Goal: Task Accomplishment & Management: Complete application form

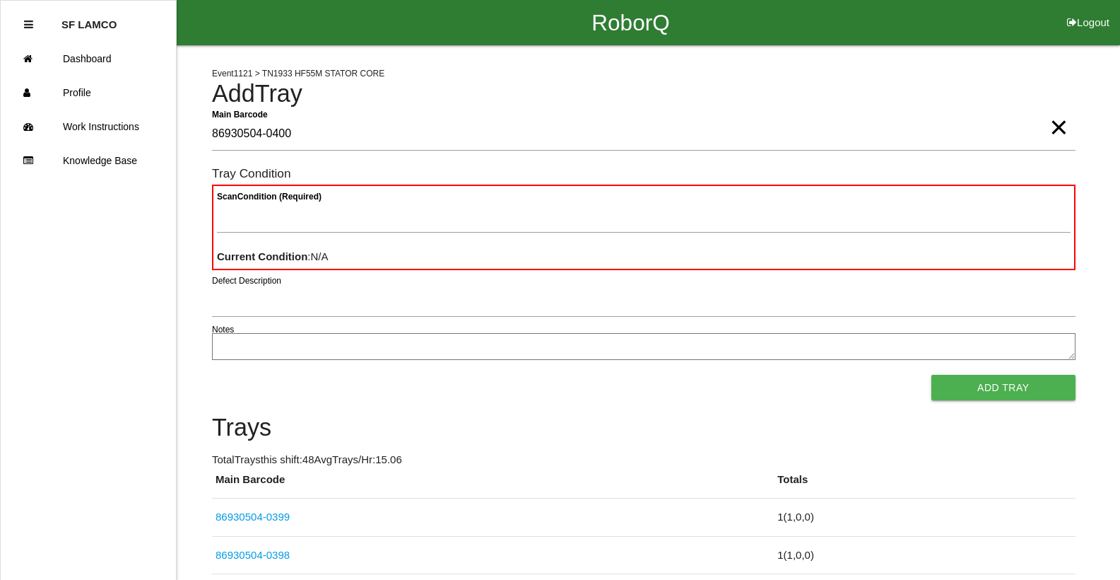
type Barcode "86930504-0400"
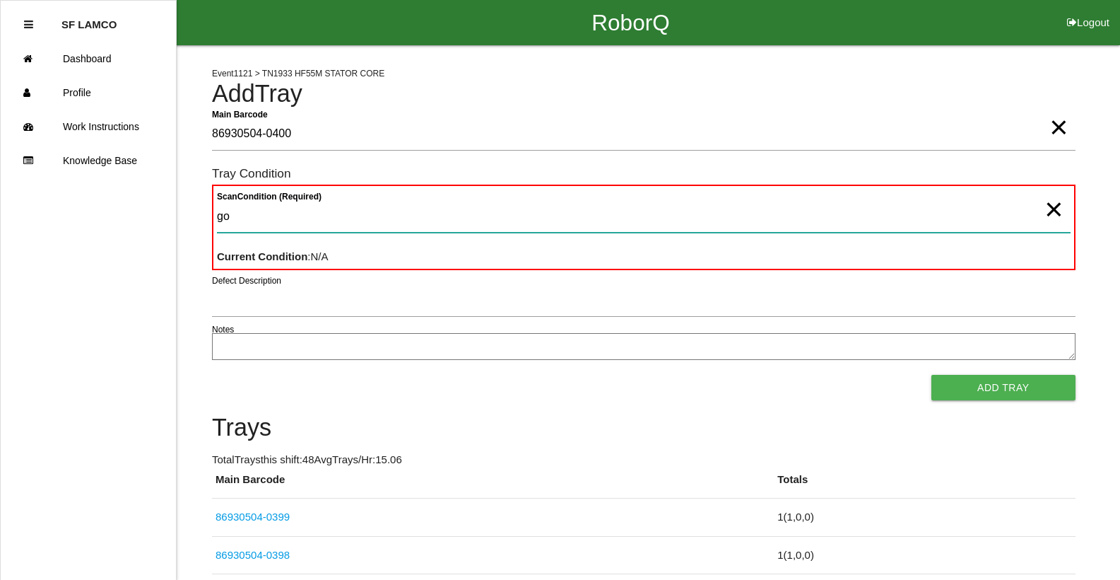
type Condition "goo"
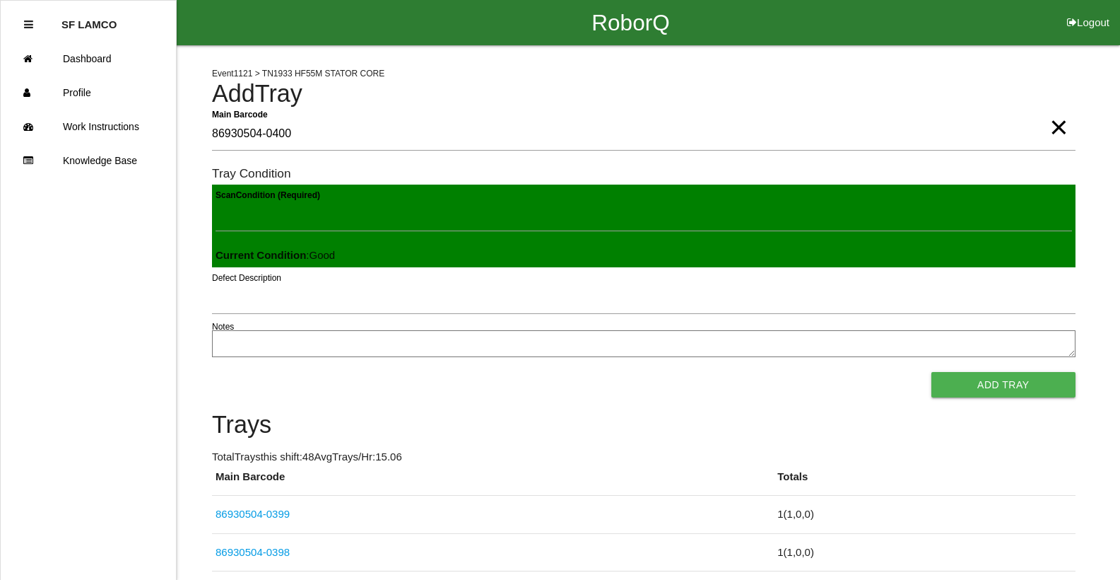
click at [932, 372] on button "Add Tray" at bounding box center [1004, 384] width 144 height 25
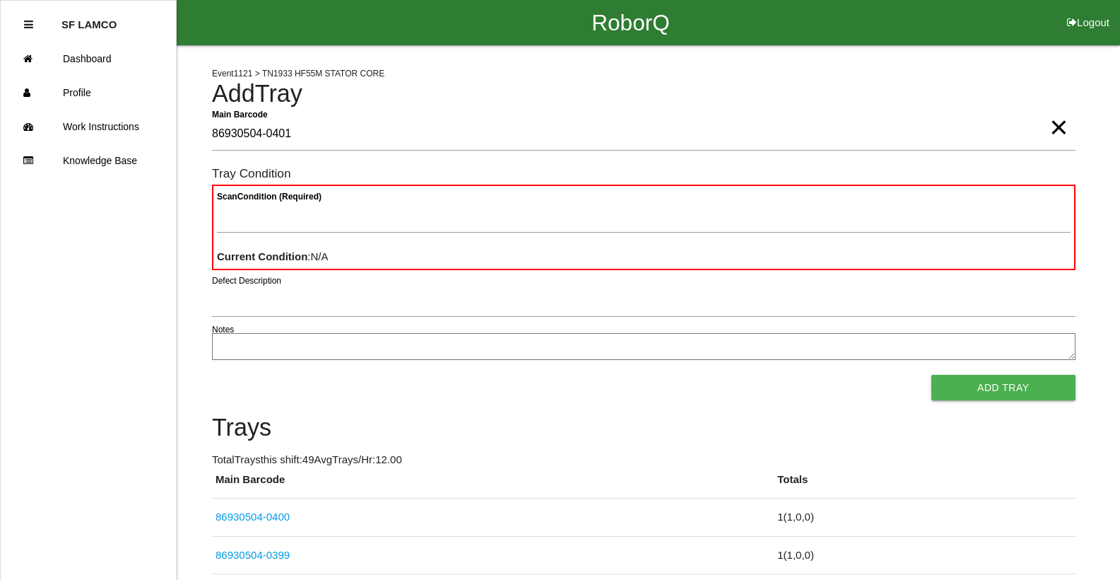
type Barcode "86930504-0401"
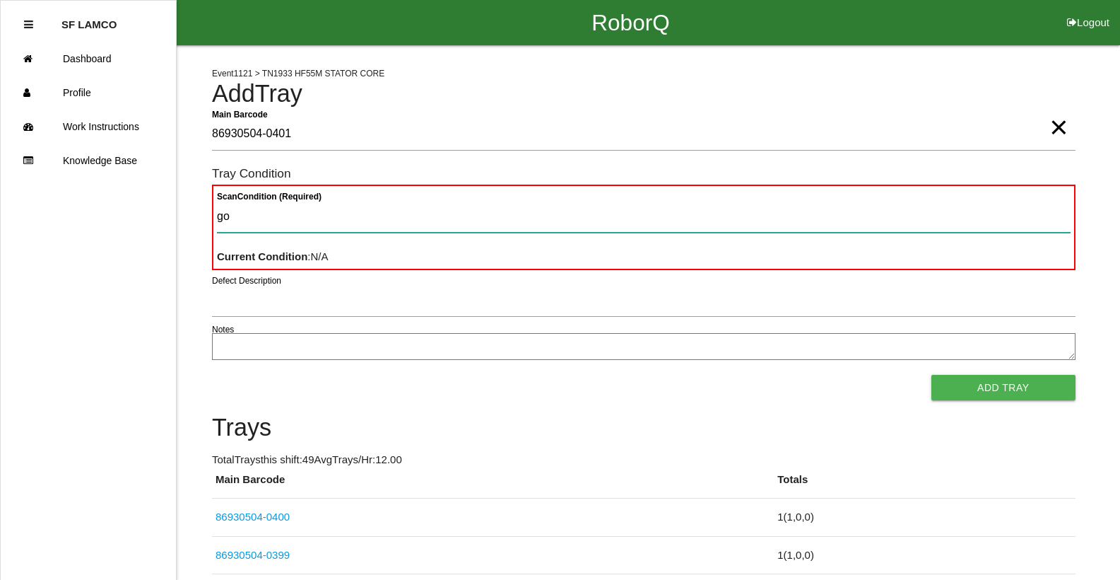
type Condition "goo"
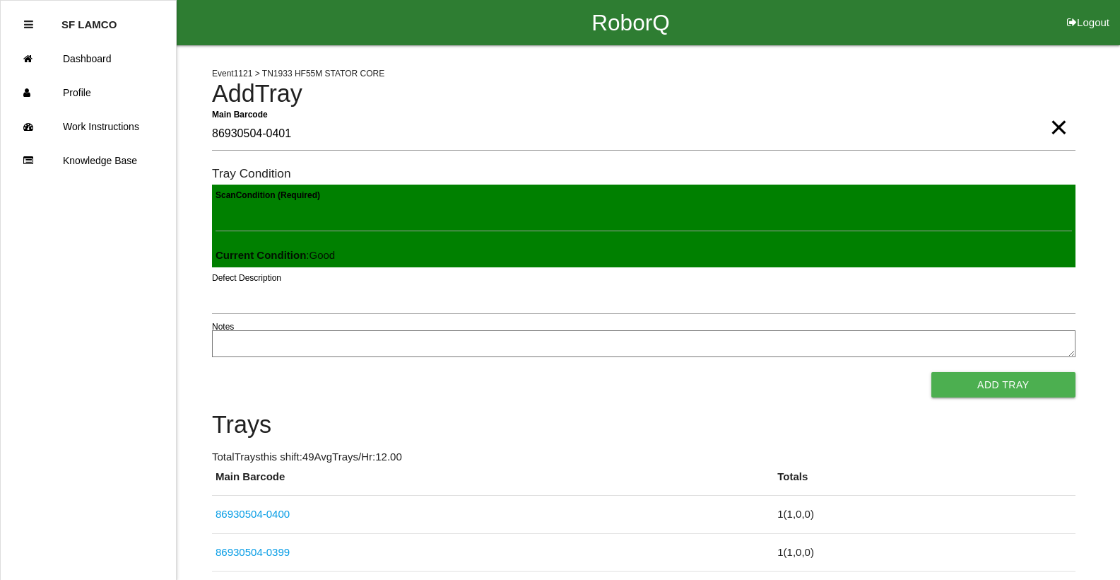
click at [932, 372] on button "Add Tray" at bounding box center [1004, 384] width 144 height 25
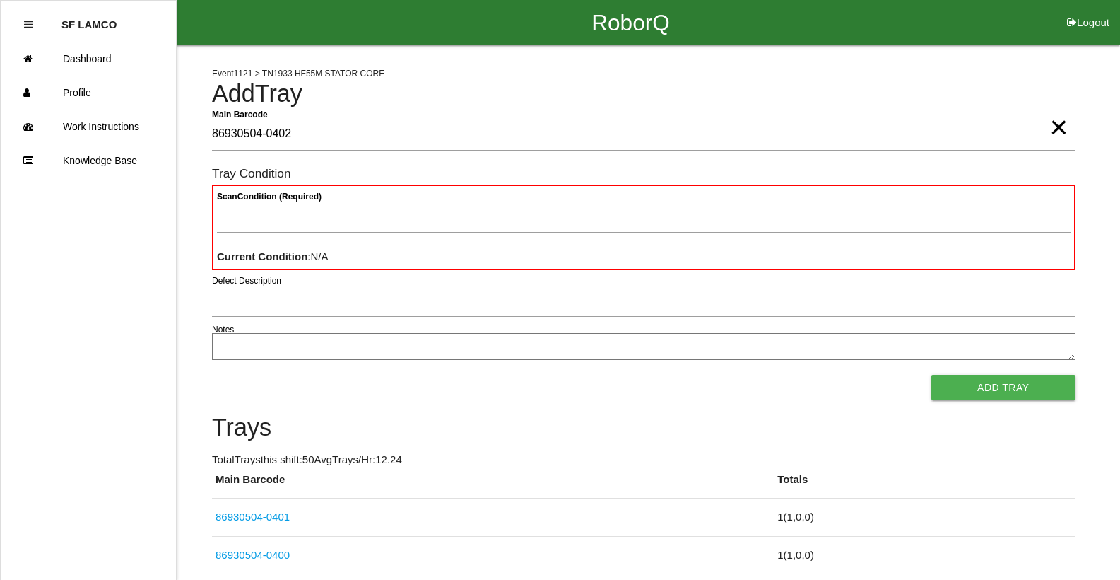
type Barcode "86930504-0402"
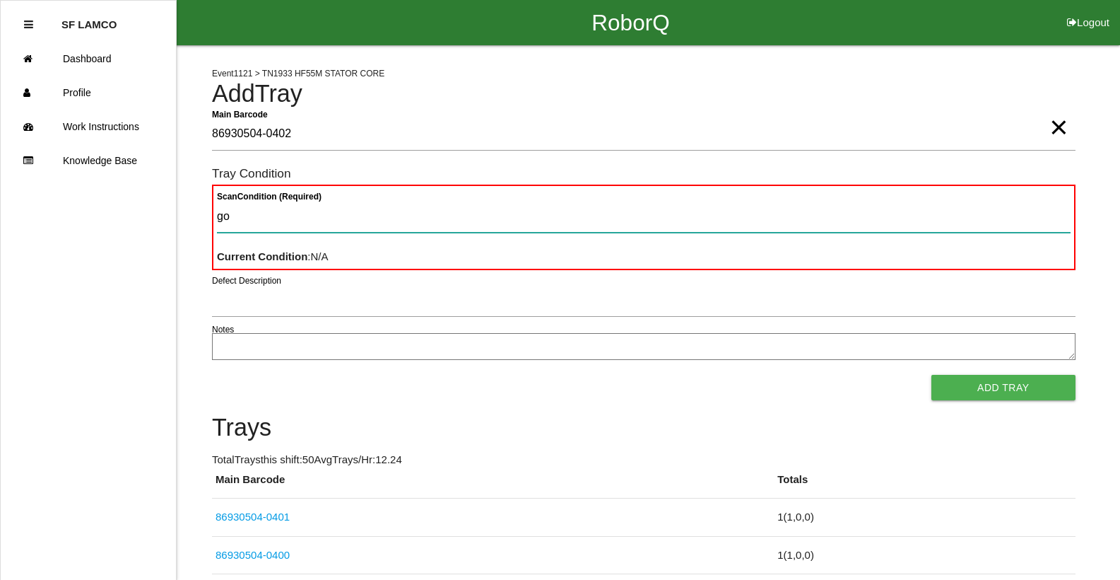
type Condition "goo"
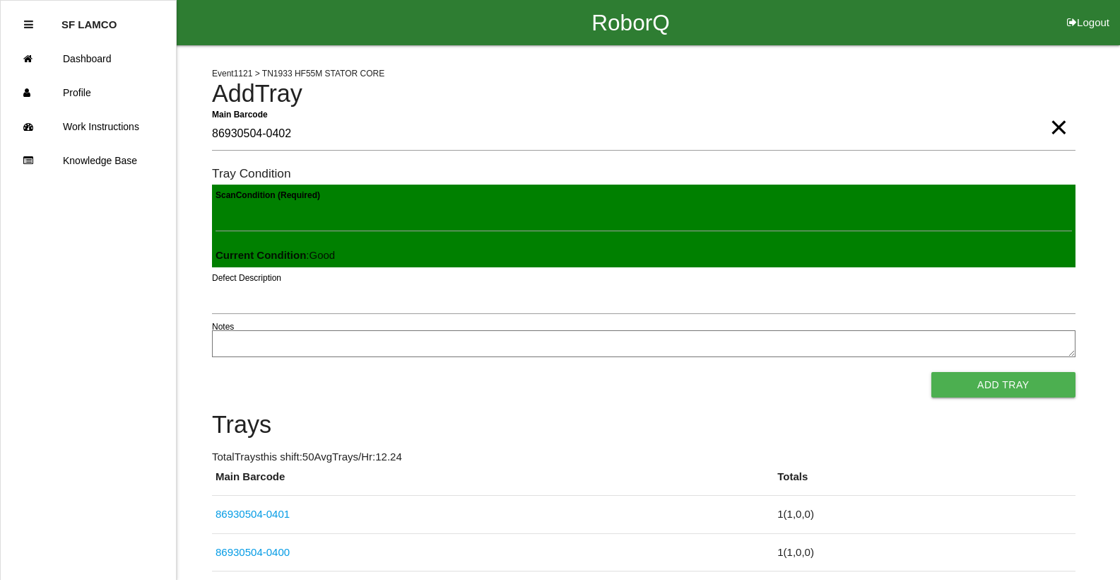
click at [932, 372] on button "Add Tray" at bounding box center [1004, 384] width 144 height 25
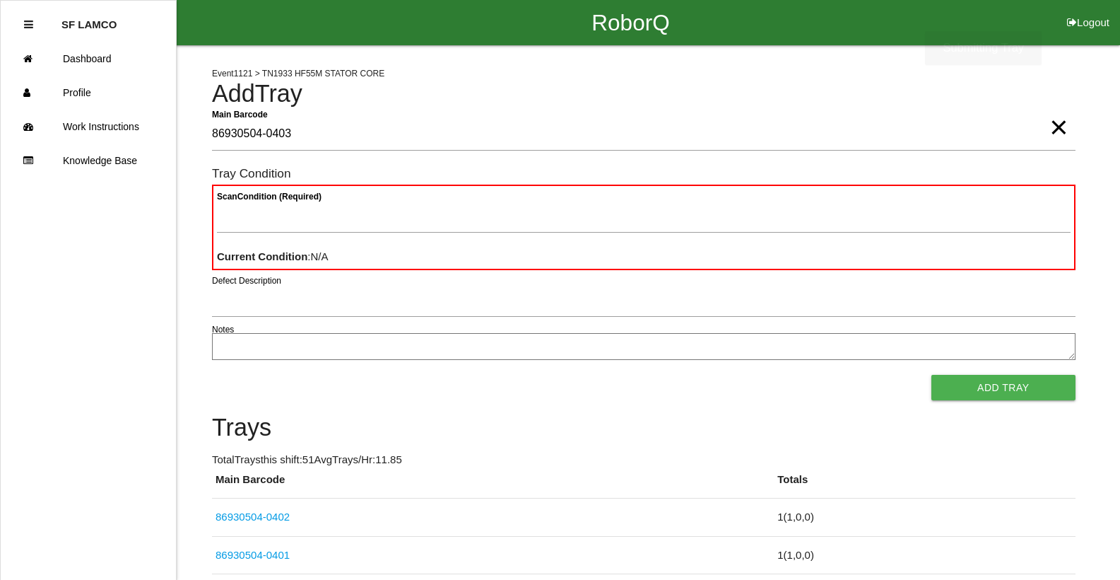
type Barcode "86930504-0403"
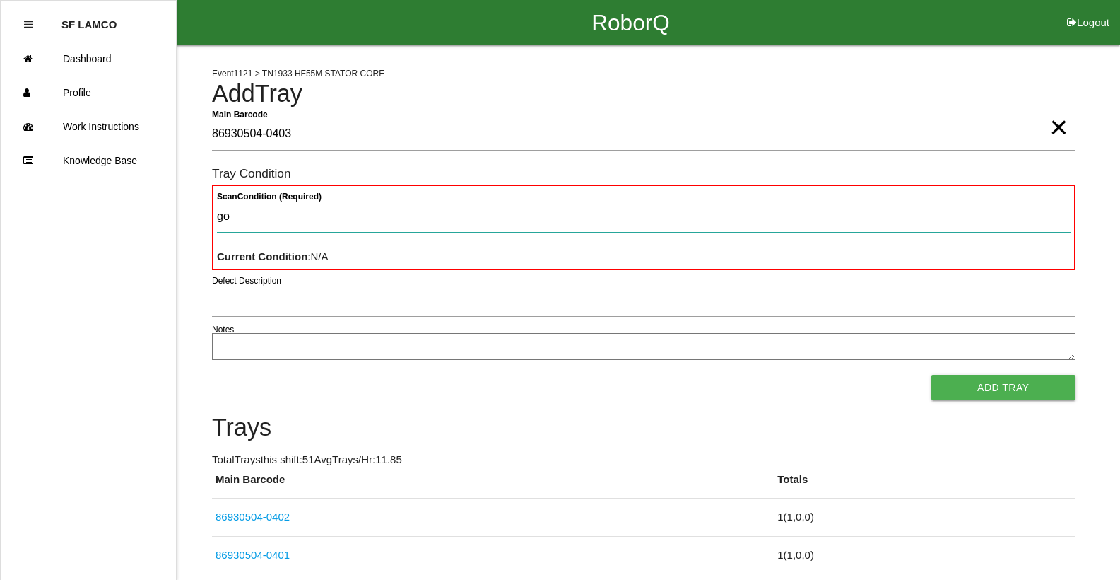
type Condition "goo"
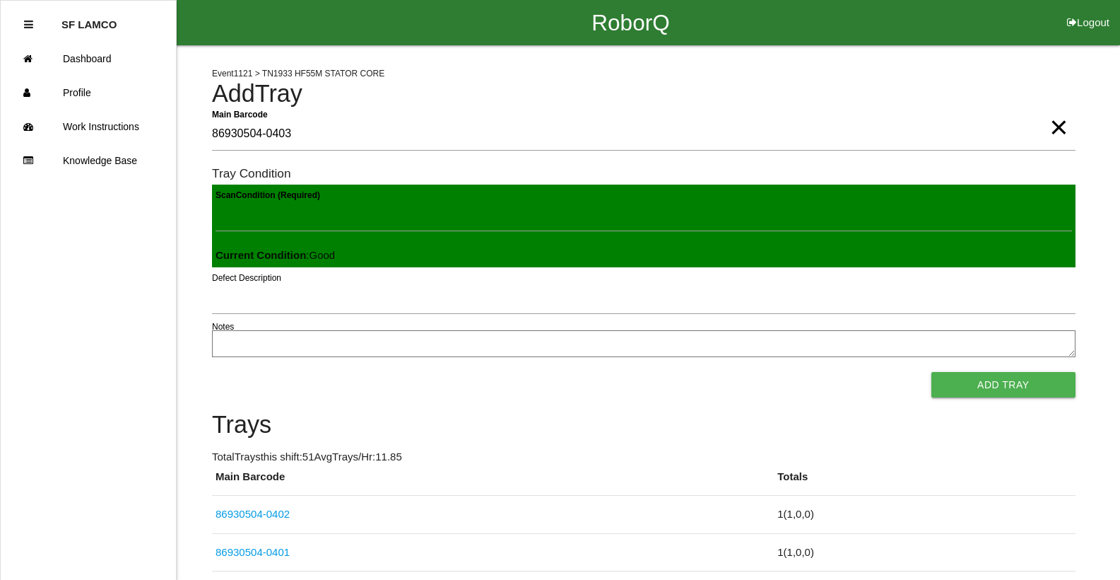
click at [932, 372] on button "Add Tray" at bounding box center [1004, 384] width 144 height 25
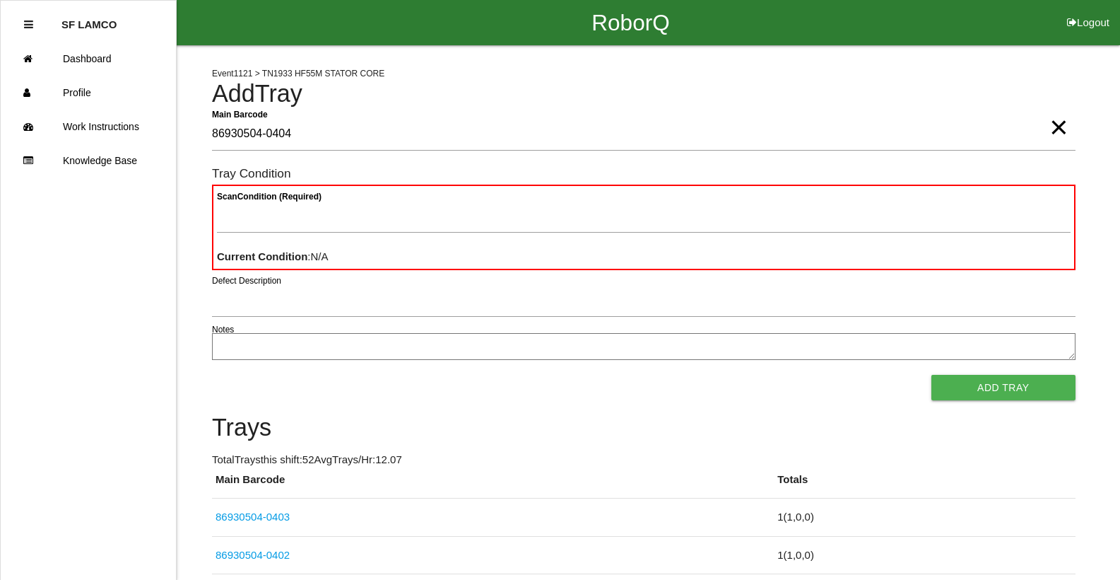
type Barcode "86930504-0404"
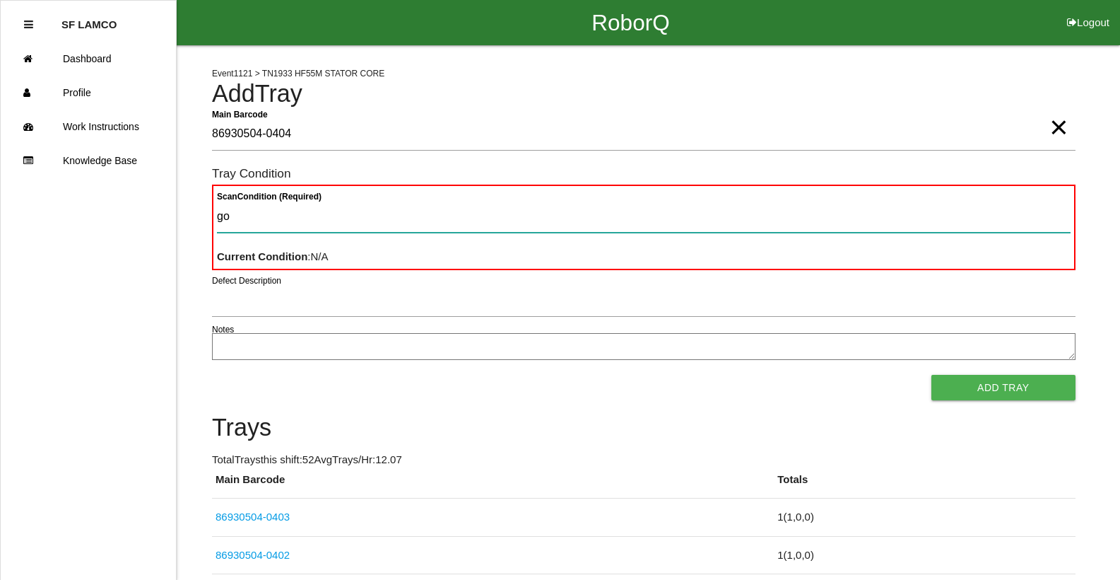
type Condition "goo"
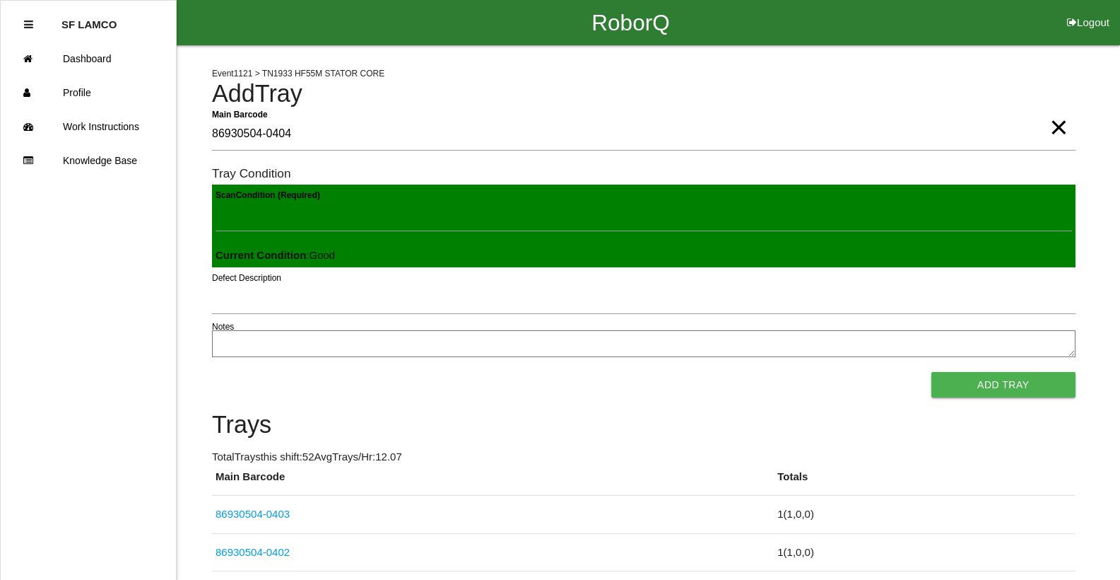
click at [932, 372] on button "Add Tray" at bounding box center [1004, 384] width 144 height 25
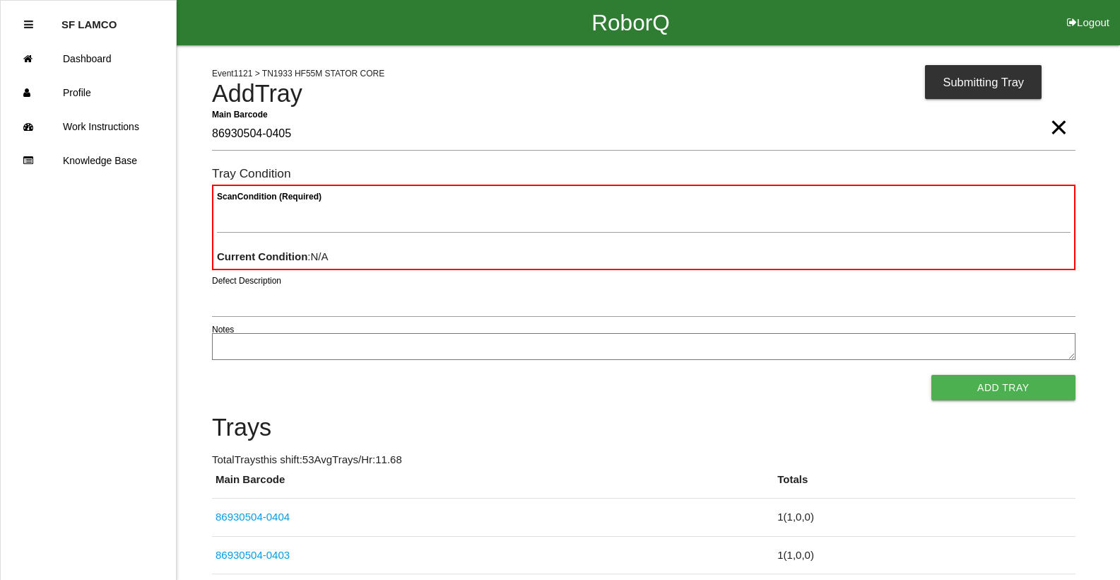
type Barcode "86930504-0405"
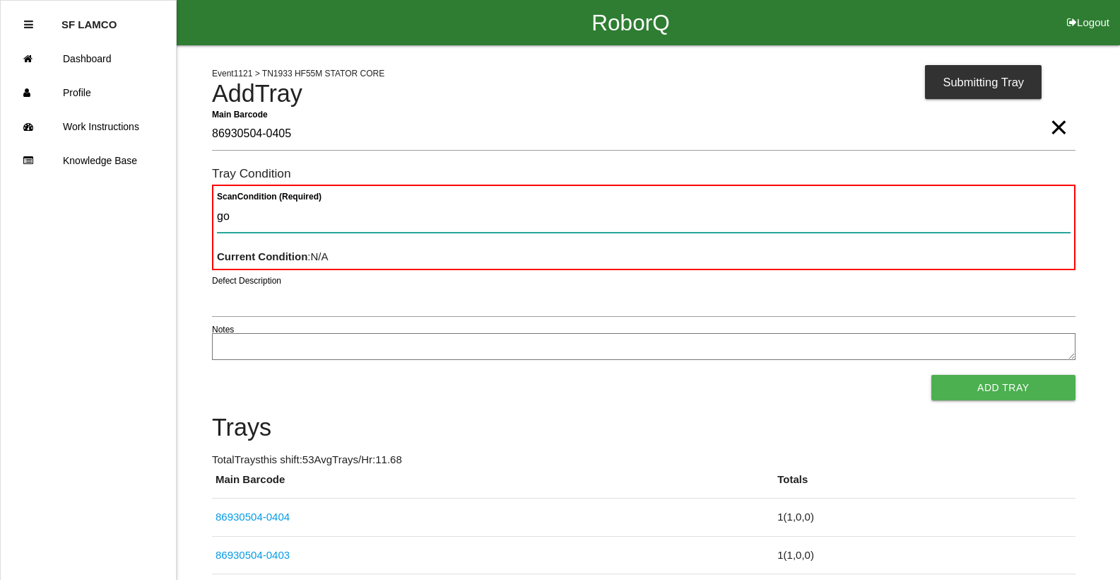
type Condition "goo"
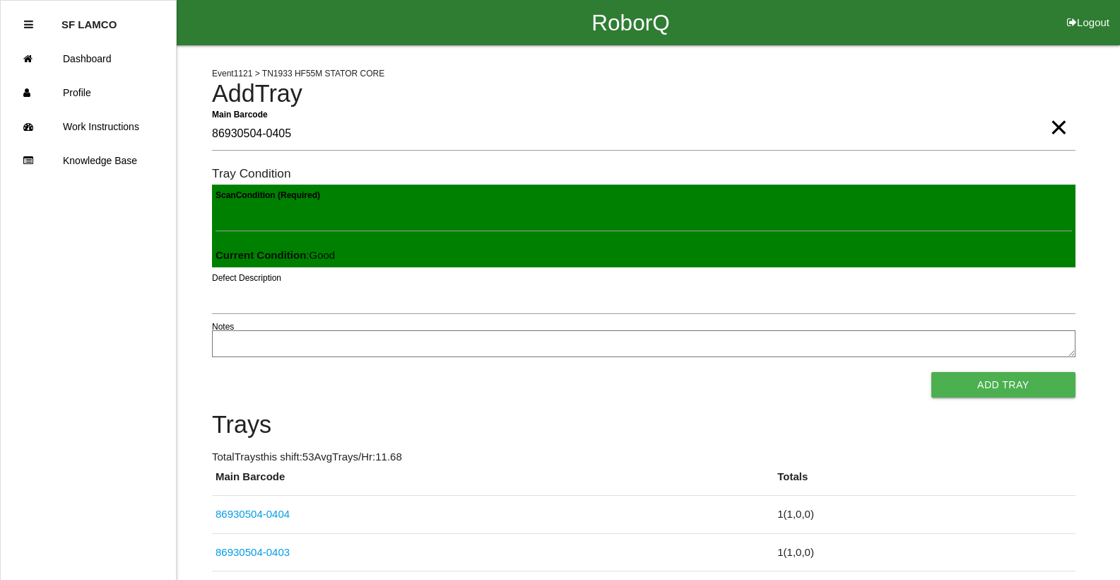
click at [932, 372] on button "Add Tray" at bounding box center [1004, 384] width 144 height 25
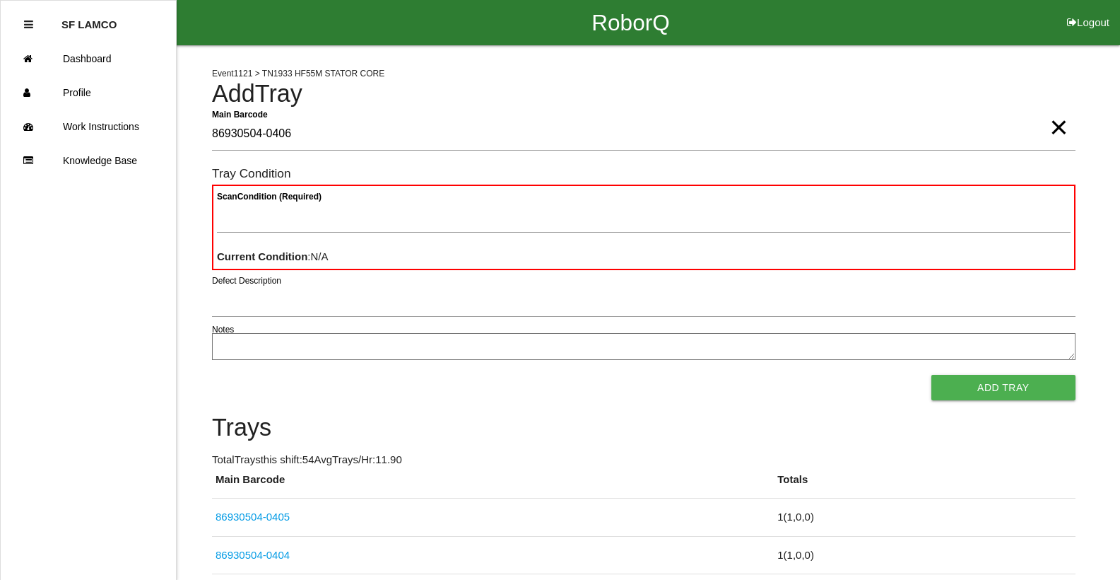
type Barcode "86930504-0406"
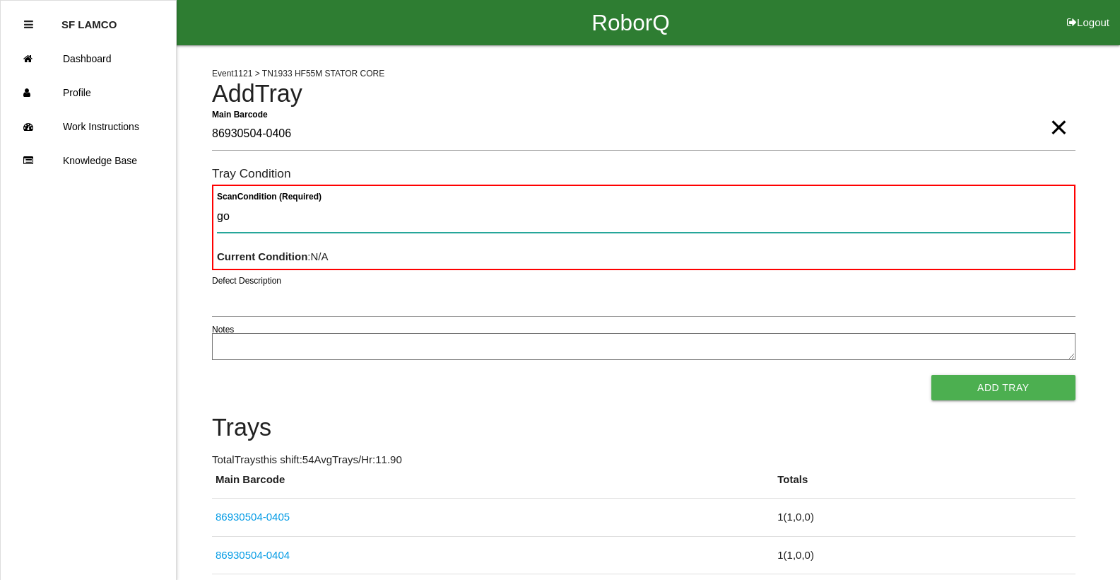
type Condition "goo"
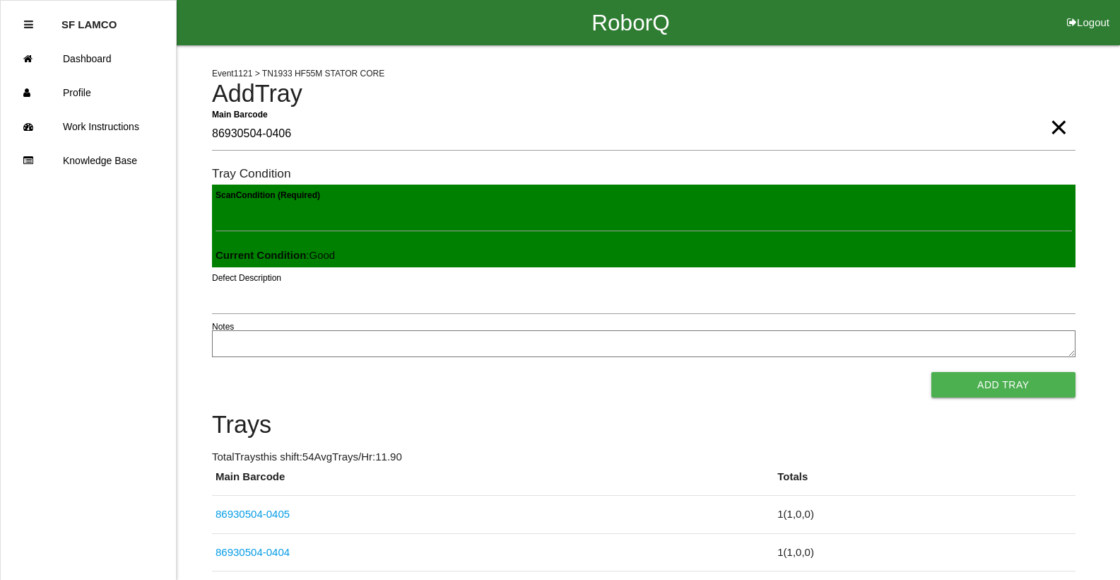
click at [932, 372] on button "Add Tray" at bounding box center [1004, 384] width 144 height 25
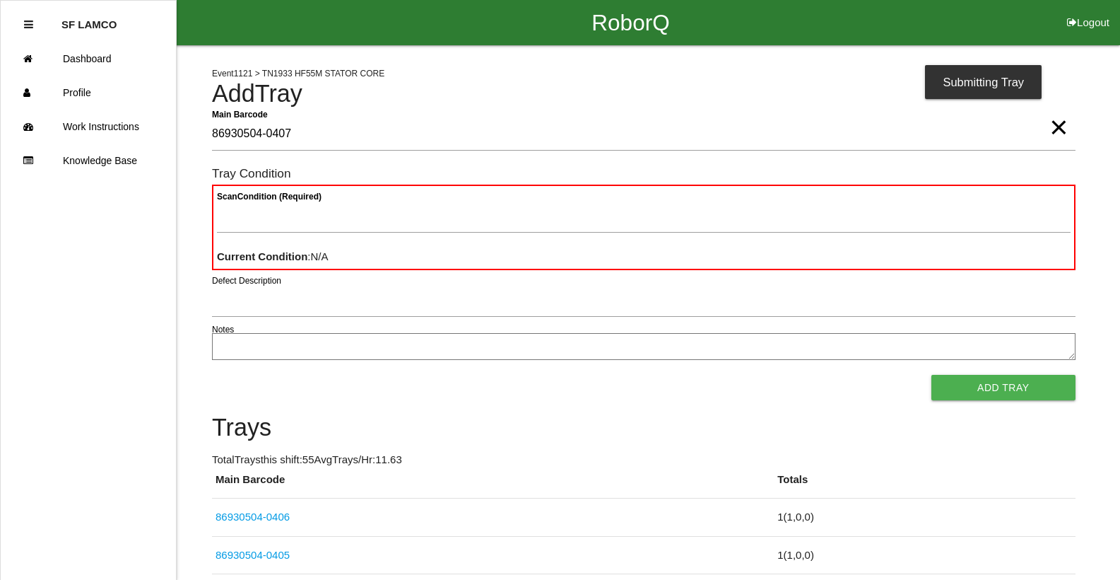
type Barcode "86930504-0407"
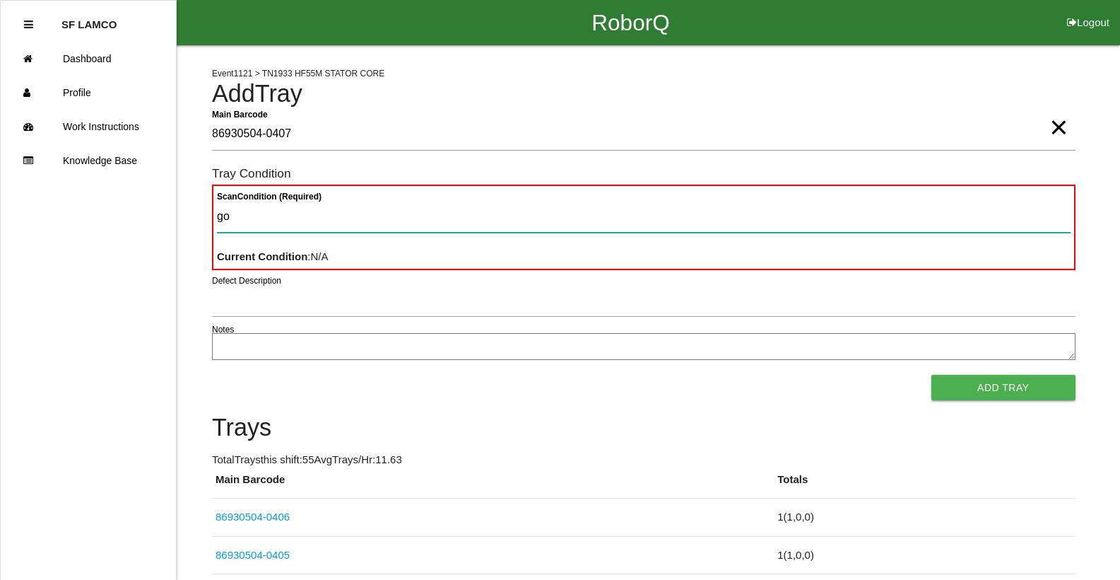
type Condition "goo"
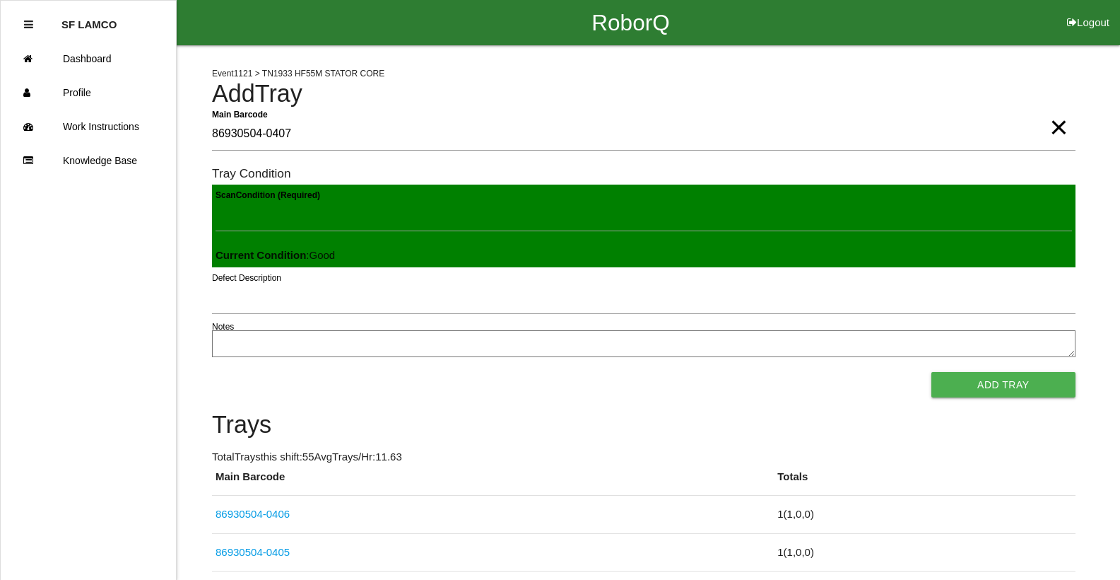
click at [932, 372] on button "Add Tray" at bounding box center [1004, 384] width 144 height 25
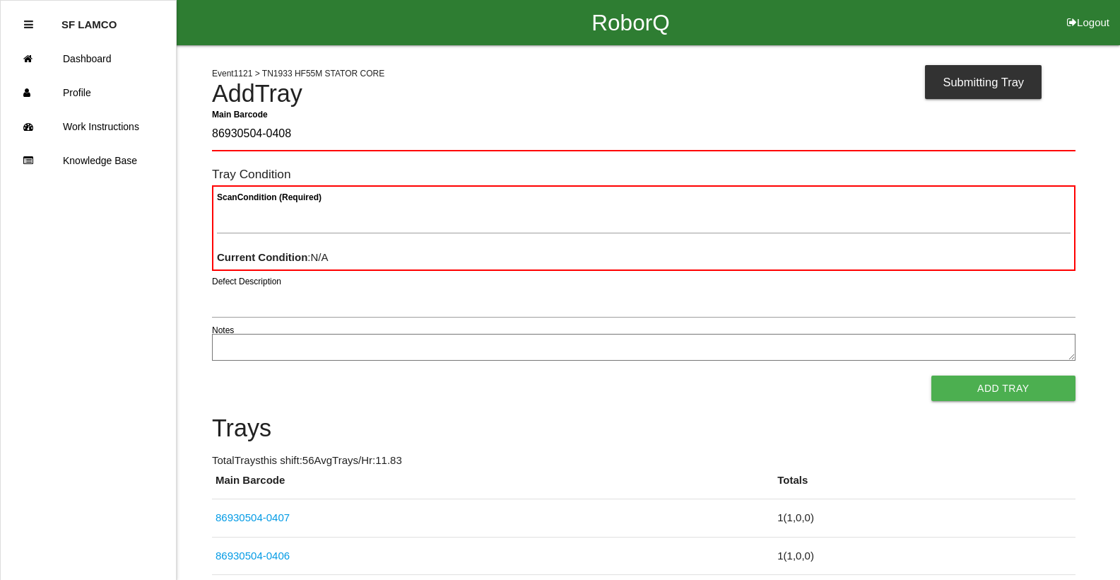
type Barcode "86930504-0408"
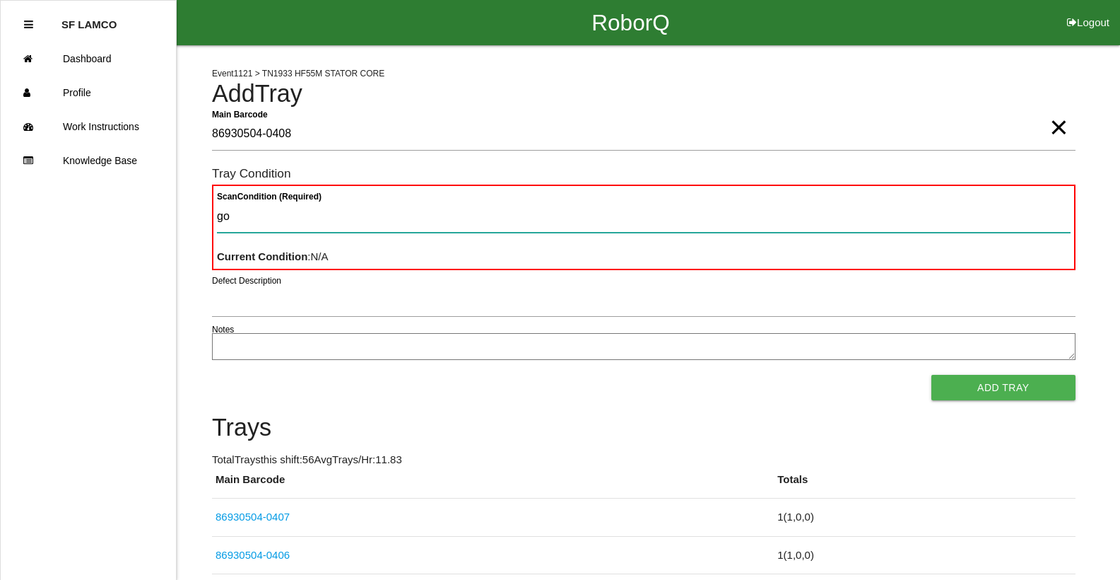
type Condition "goo"
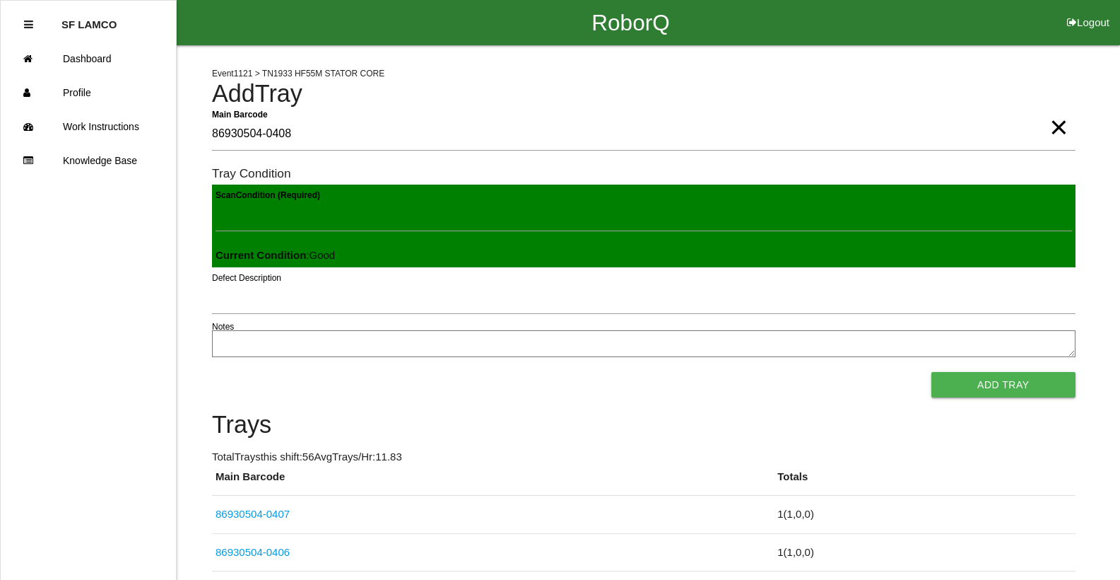
click at [932, 372] on button "Add Tray" at bounding box center [1004, 384] width 144 height 25
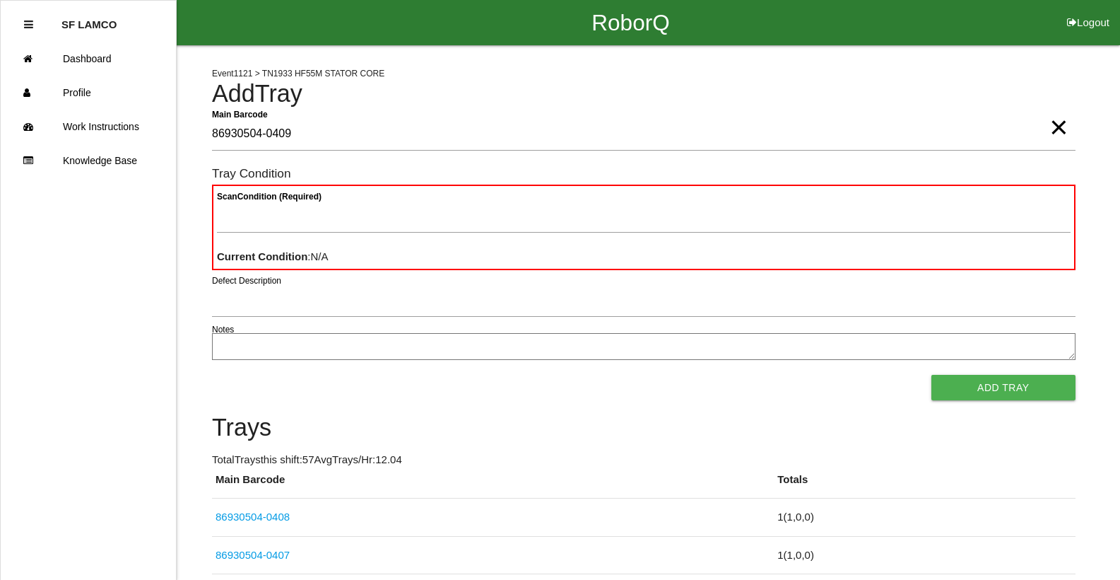
type Barcode "86930504-0409"
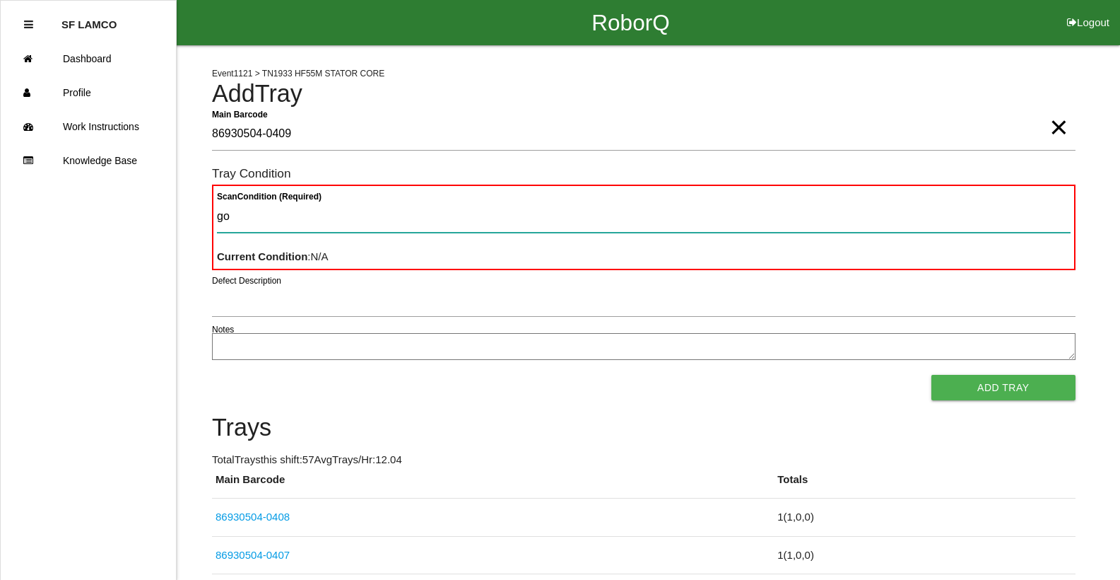
type Condition "goo"
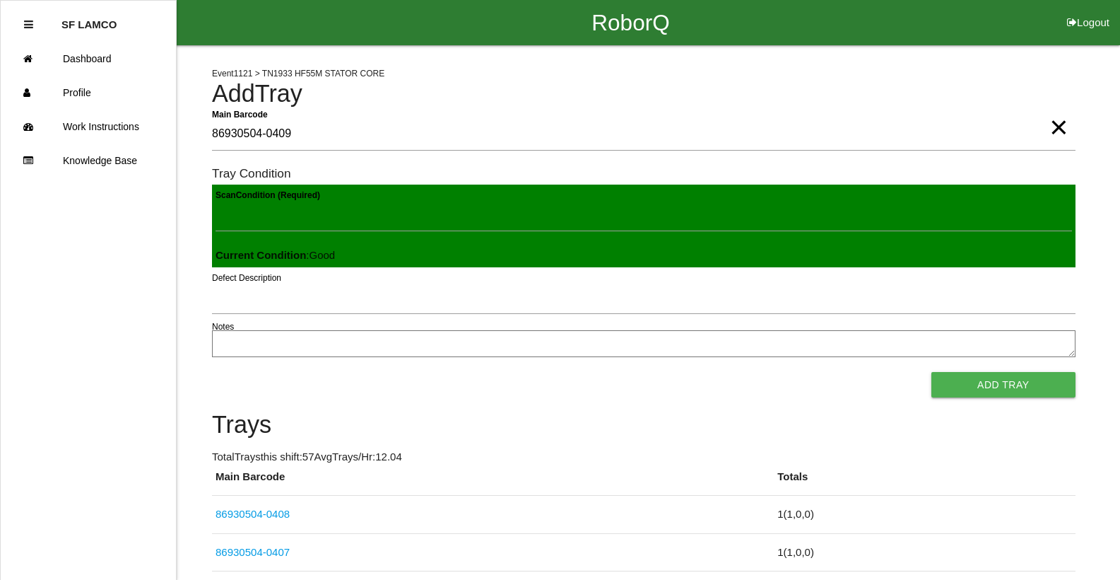
click at [932, 372] on button "Add Tray" at bounding box center [1004, 384] width 144 height 25
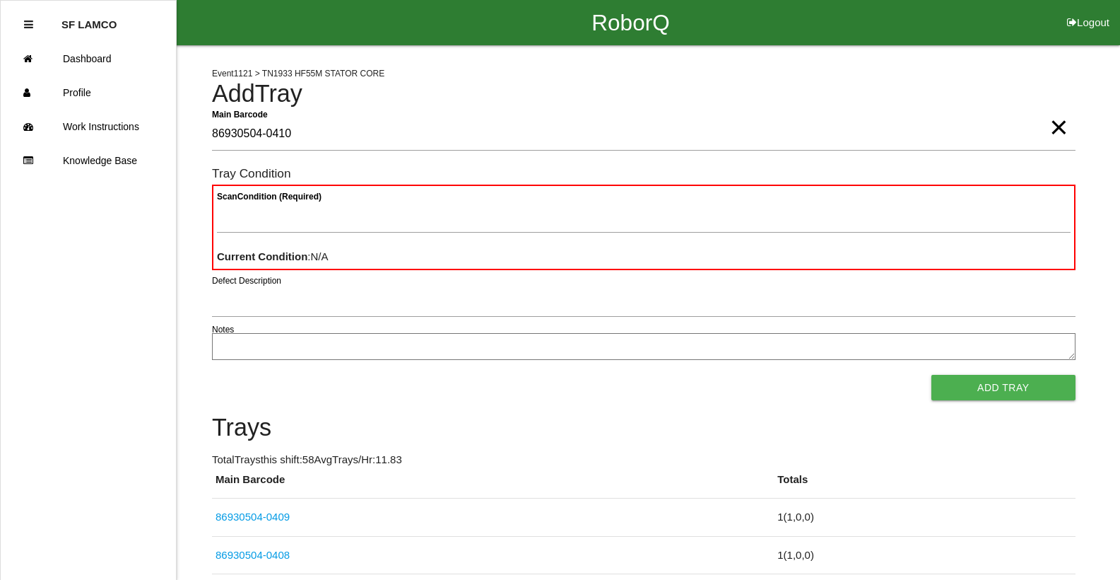
type Barcode "86930504-0410"
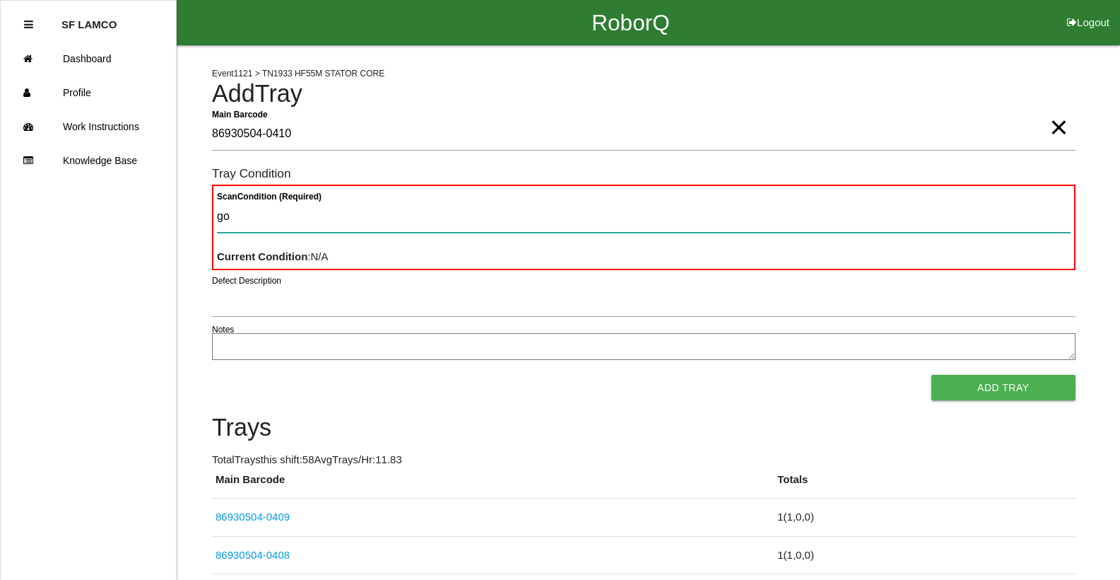
type Condition "goo"
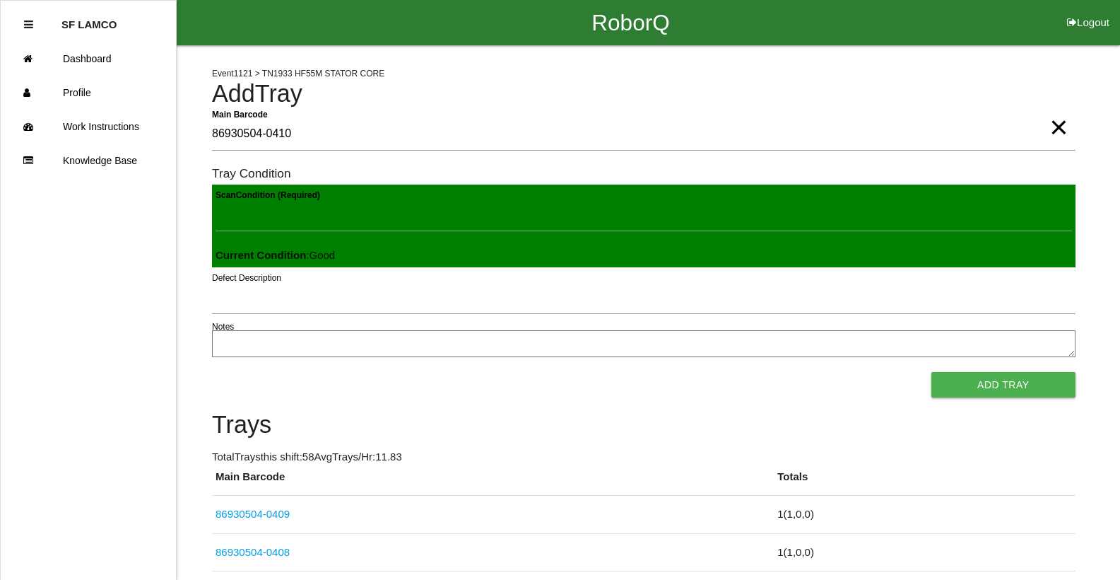
click at [932, 372] on button "Add Tray" at bounding box center [1004, 384] width 144 height 25
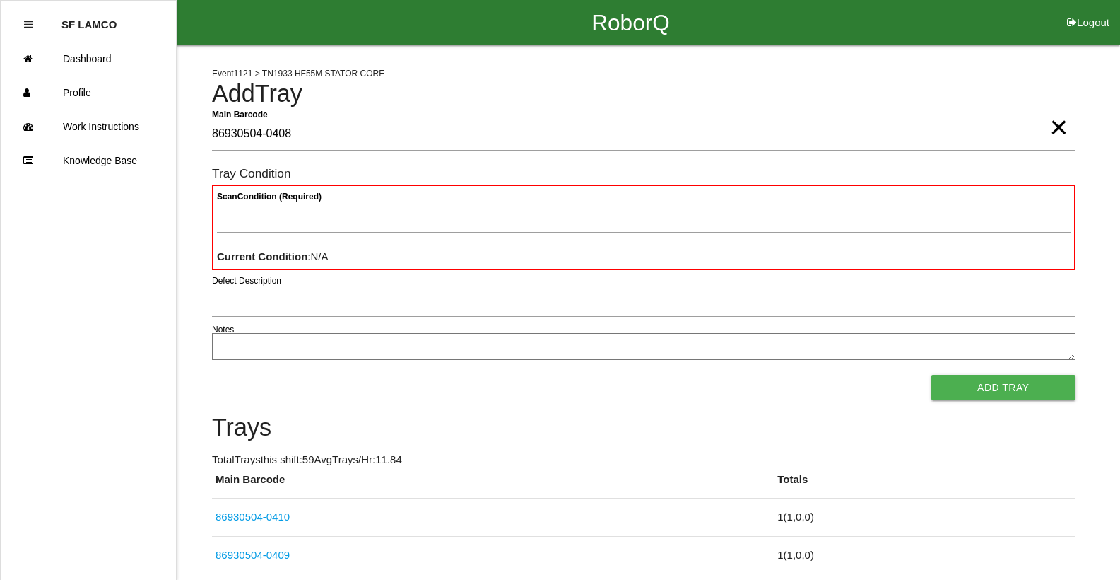
type Barcode "86930504-0408"
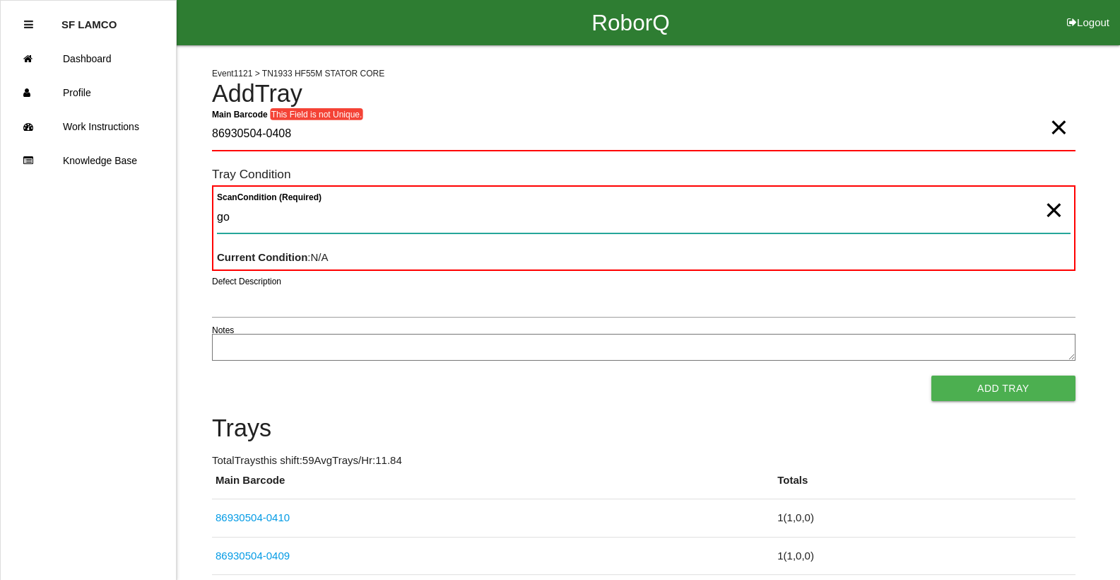
type Condition "goo"
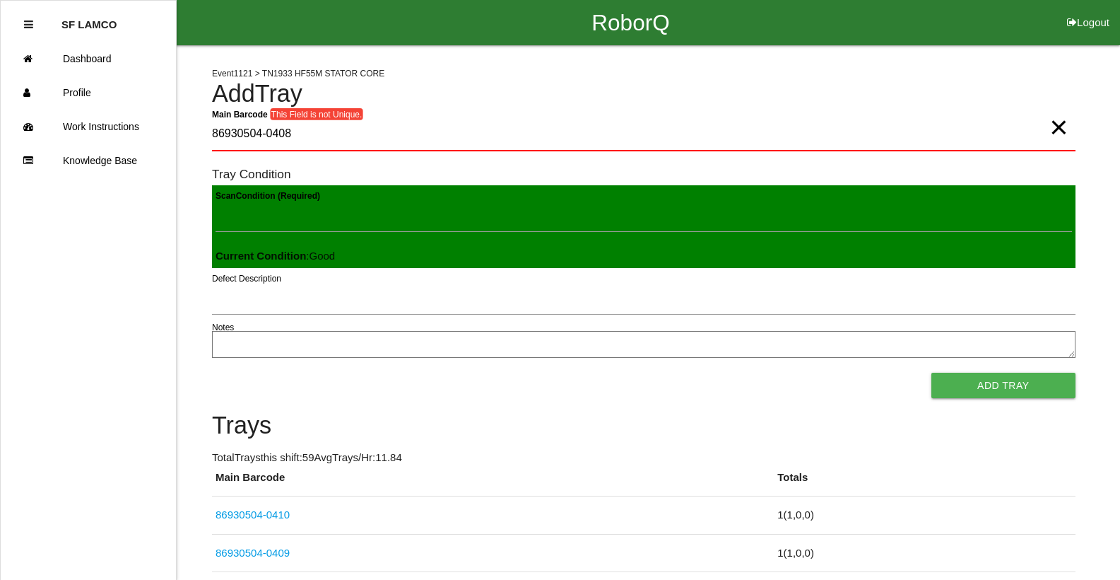
click at [932, 373] on button "Add Tray" at bounding box center [1004, 385] width 144 height 25
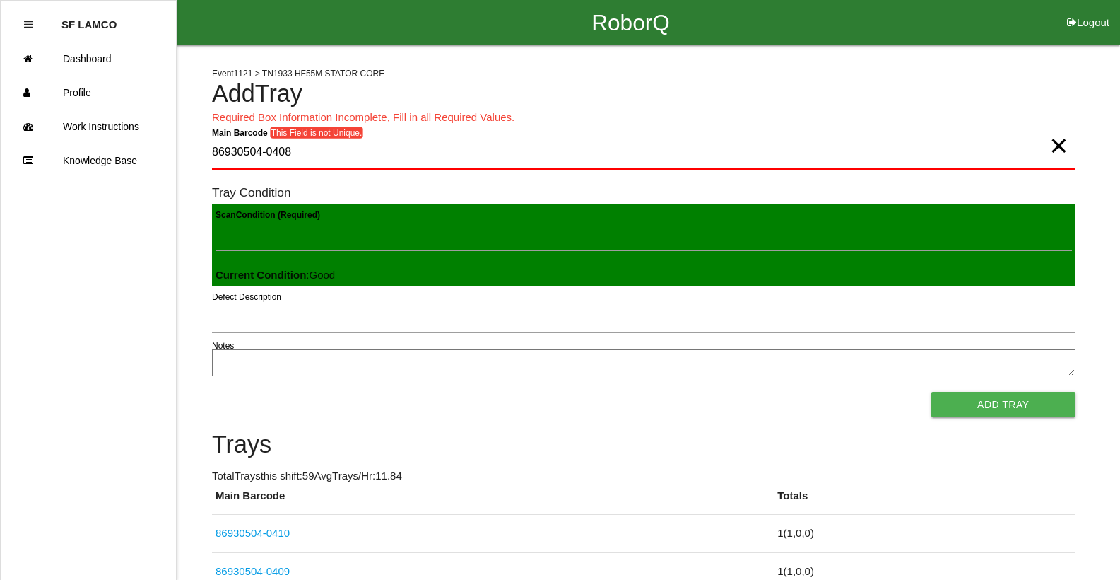
click at [307, 151] on Barcode "86930504-0408" at bounding box center [644, 152] width 864 height 33
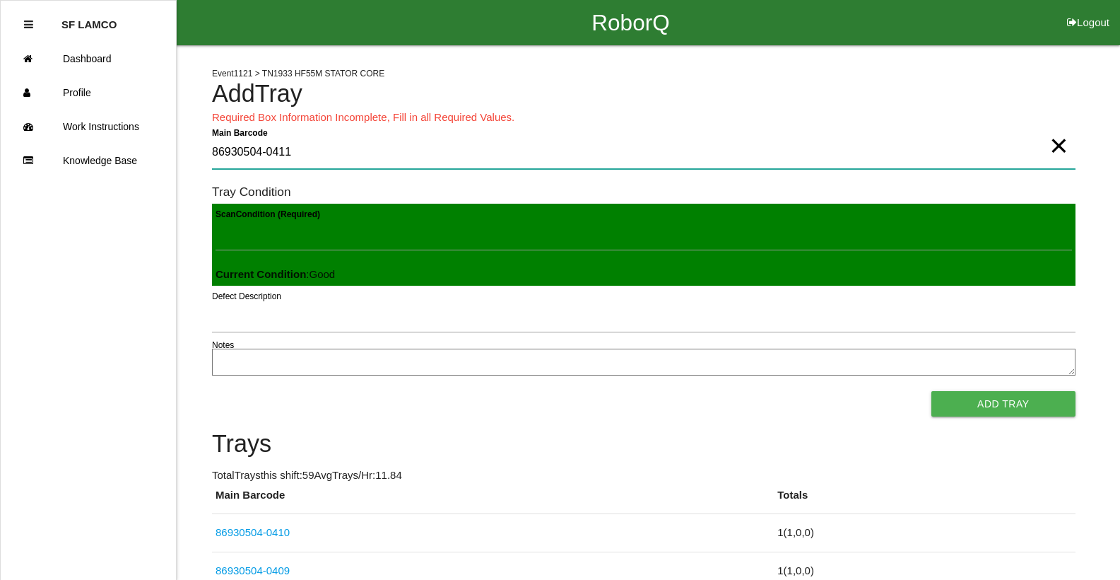
type Barcode "86930504-0411"
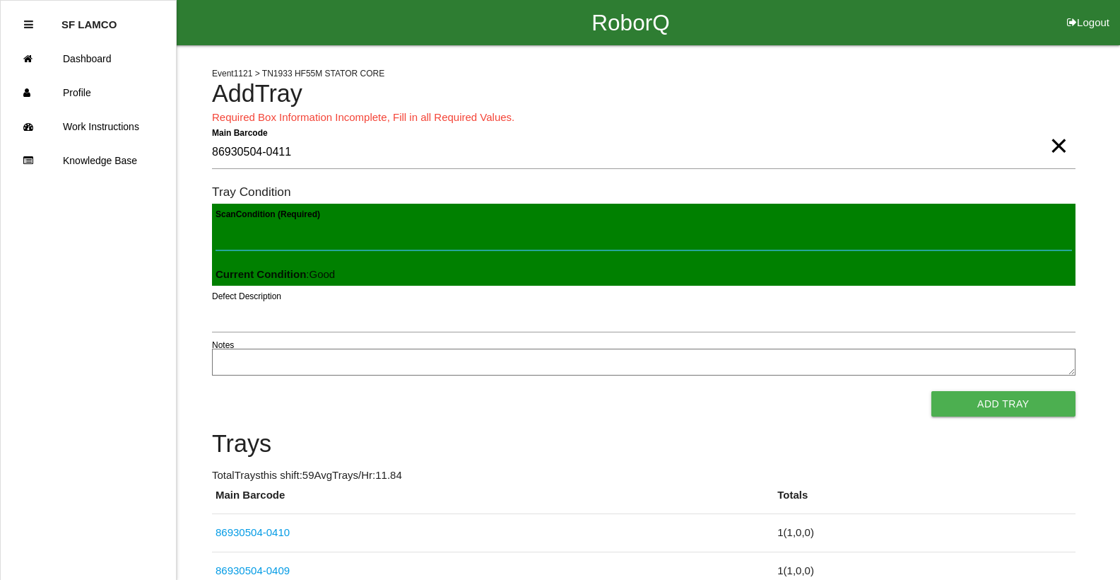
click at [315, 225] on Condition "Scan Condition (Required)" at bounding box center [644, 234] width 857 height 33
type Condition "goo"
click at [932, 391] on button "Add Tray" at bounding box center [1004, 403] width 144 height 25
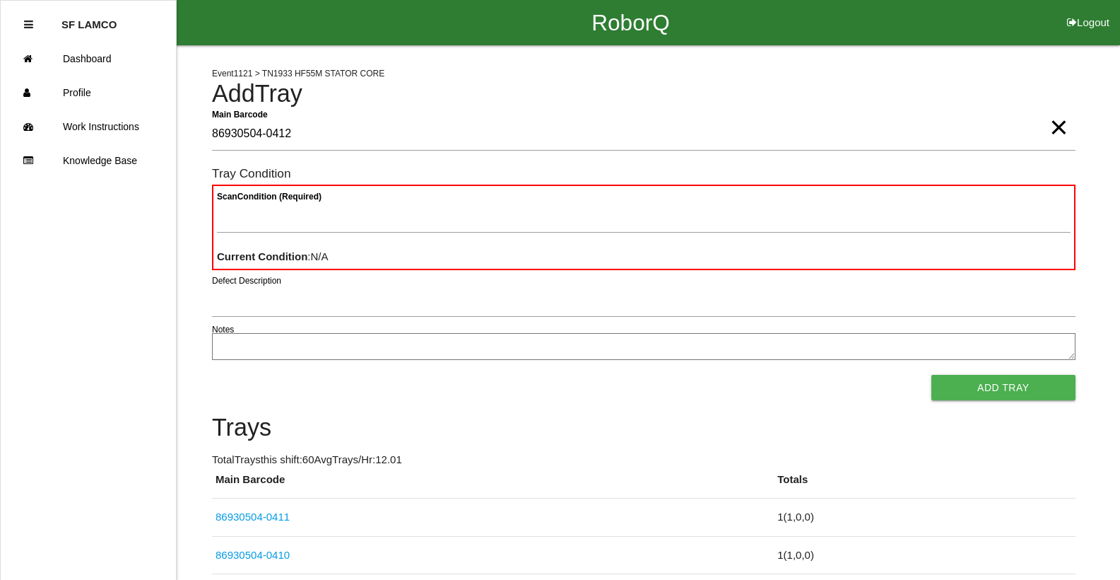
type Barcode "86930504-0412"
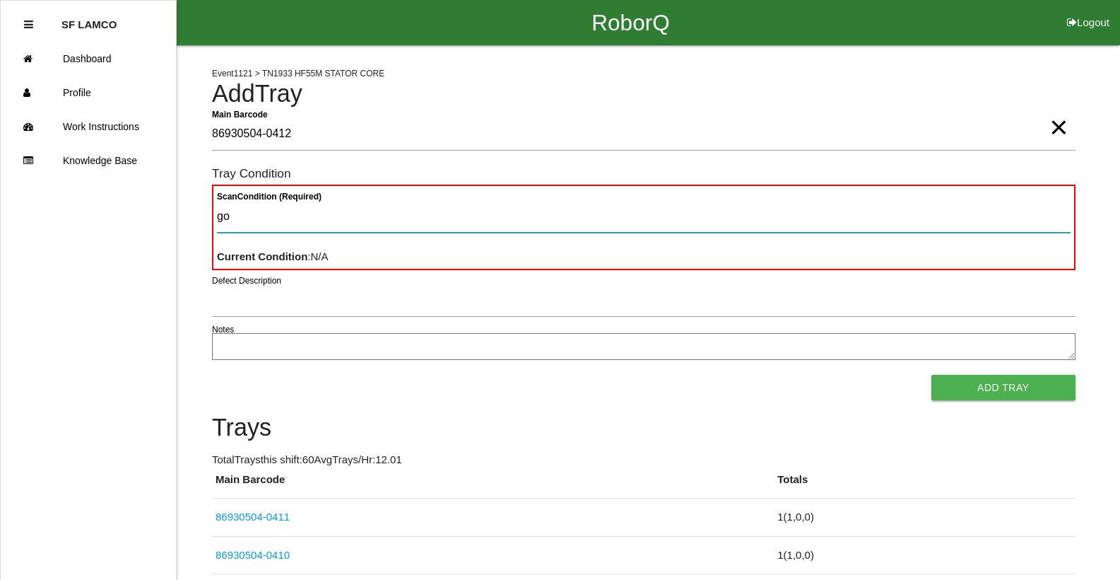
type Condition "goo"
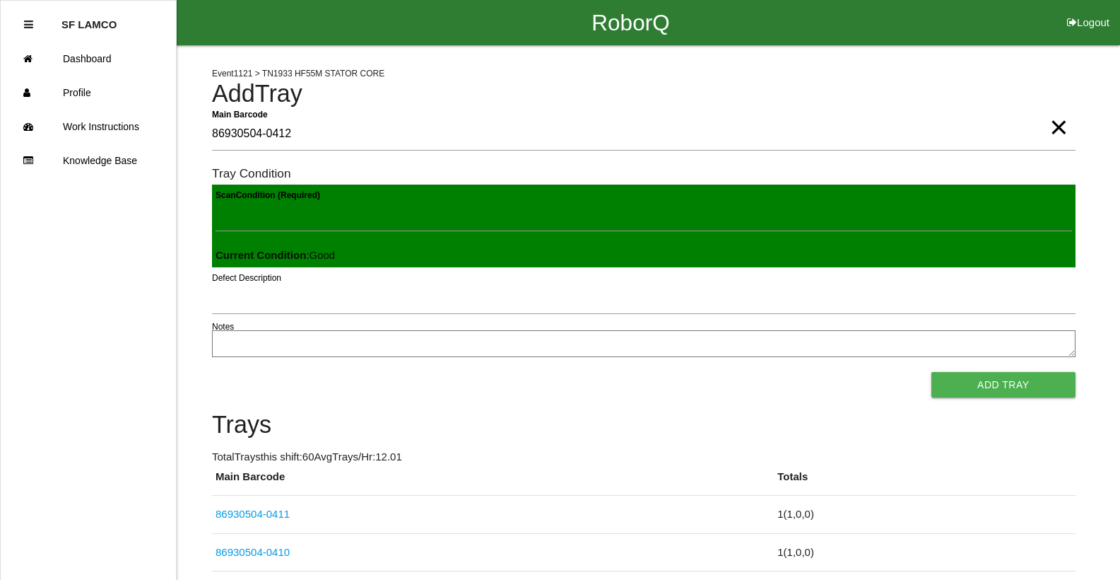
click at [932, 372] on button "Add Tray" at bounding box center [1004, 384] width 144 height 25
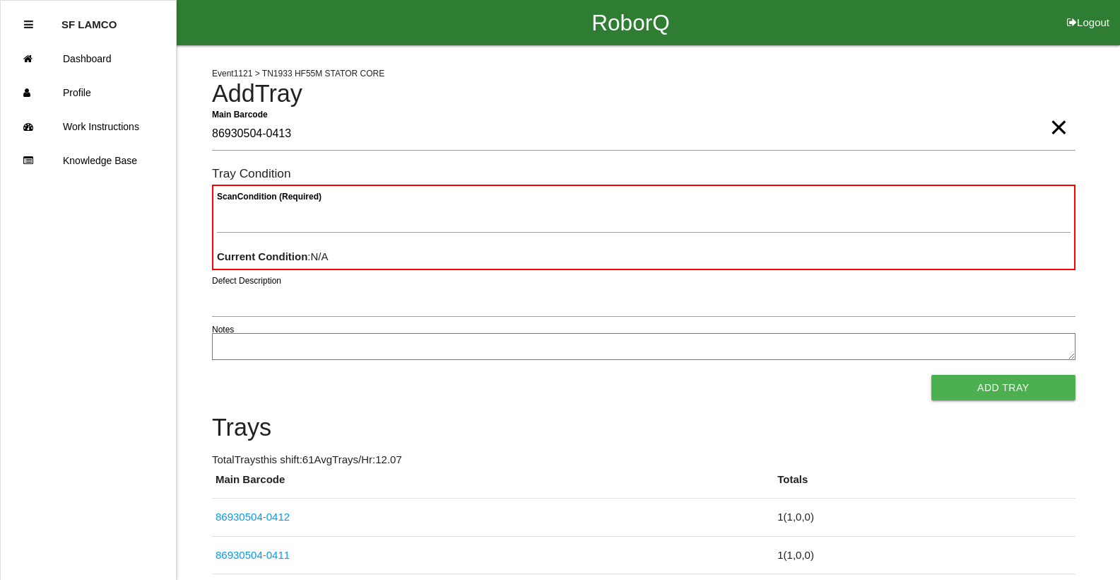
type Barcode "86930504-0413"
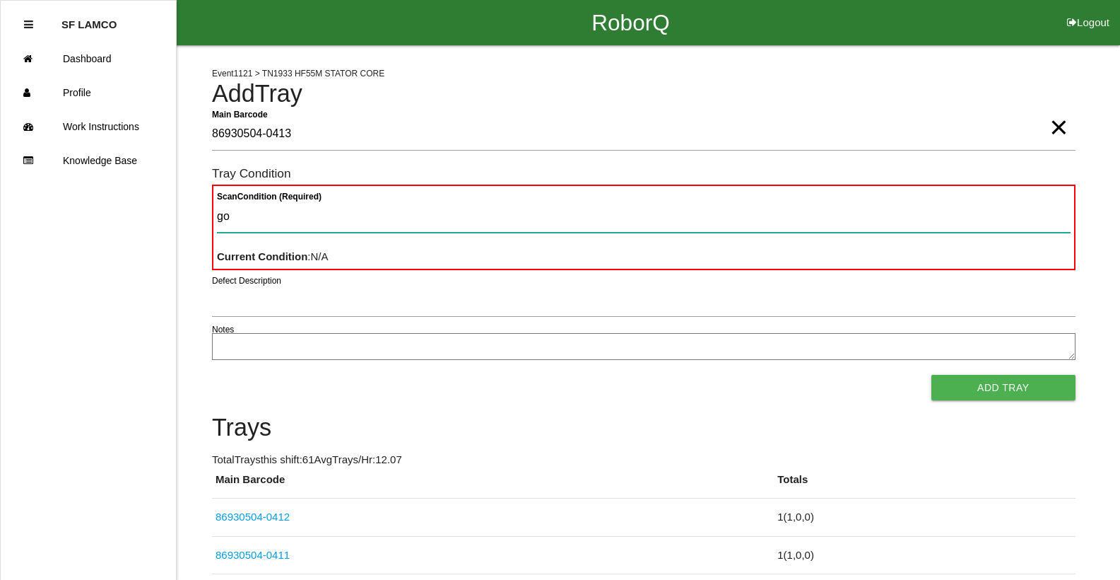
type Condition "goo"
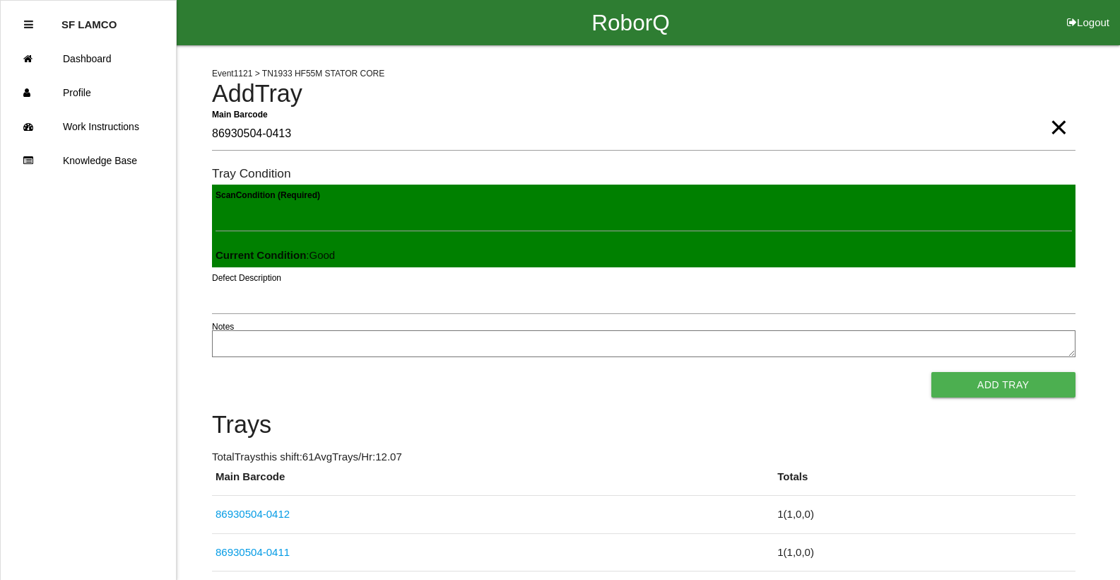
click at [932, 372] on button "Add Tray" at bounding box center [1004, 384] width 144 height 25
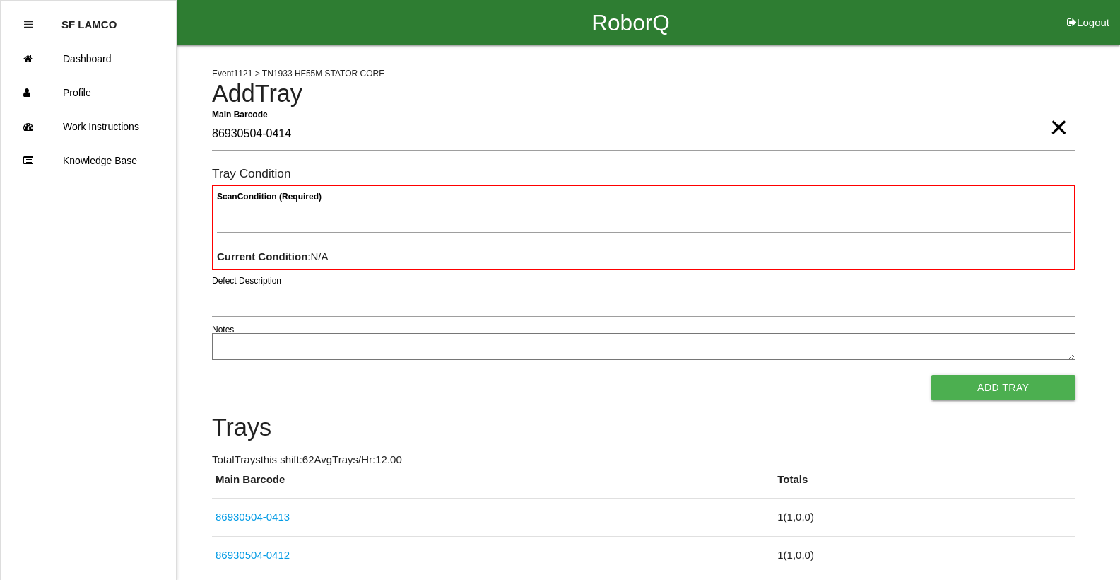
type Barcode "86930504-0414"
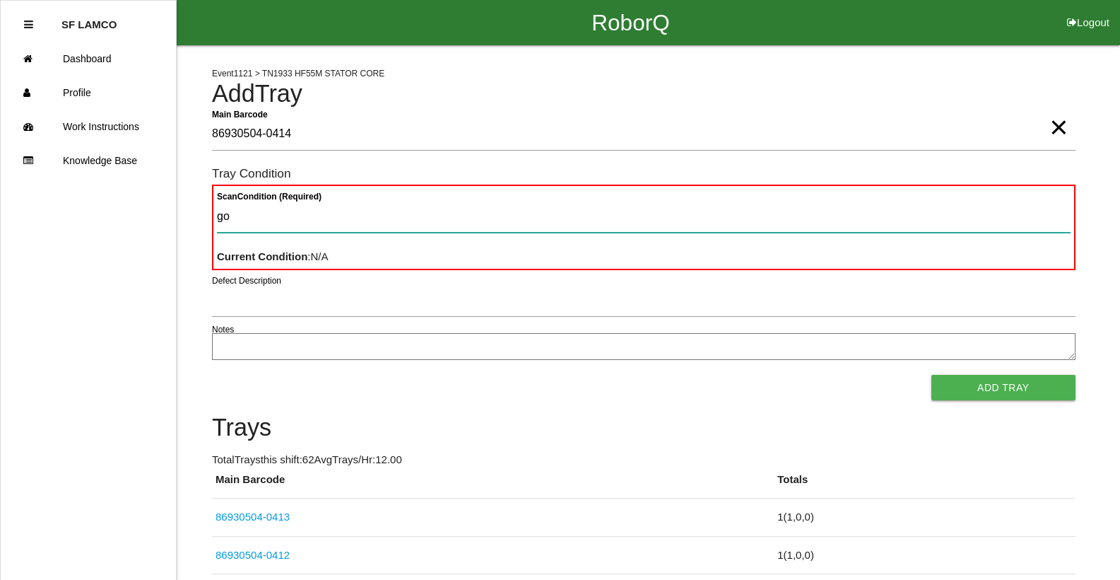
type Condition "goo"
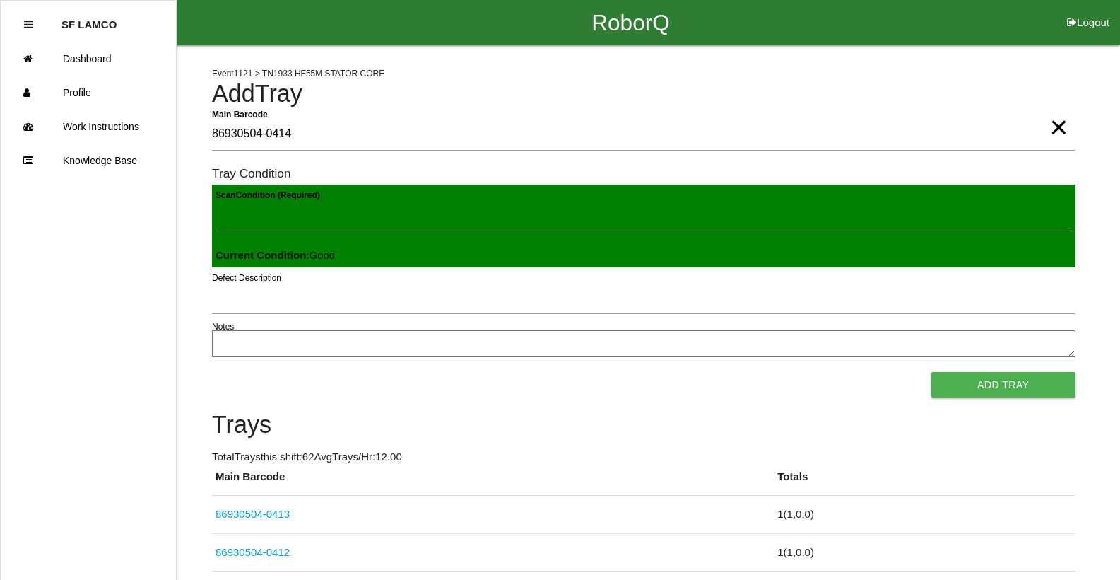
click at [932, 372] on button "Add Tray" at bounding box center [1004, 384] width 144 height 25
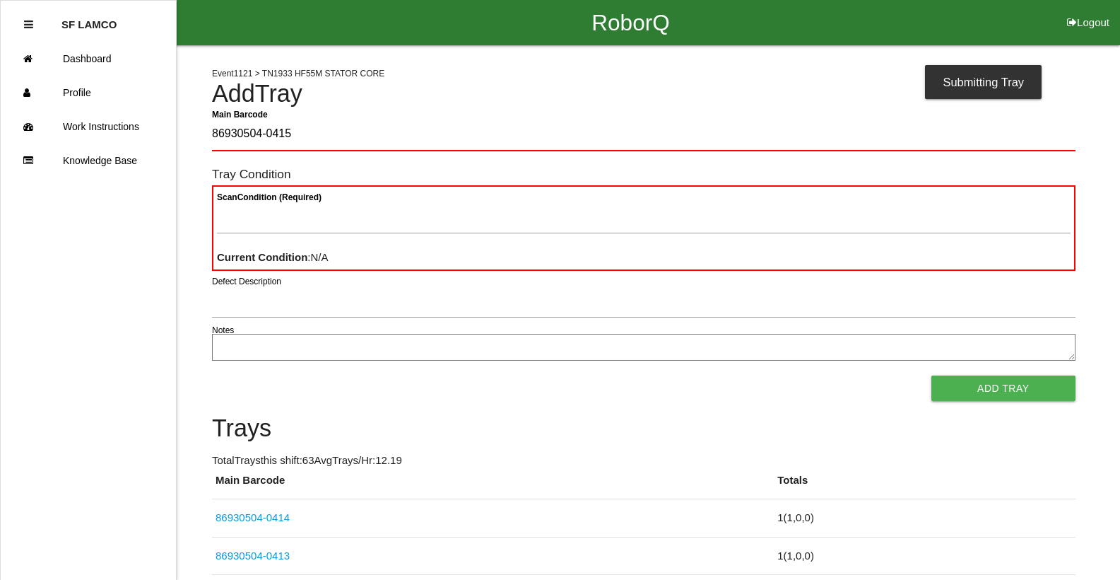
type Barcode "86930504-0415"
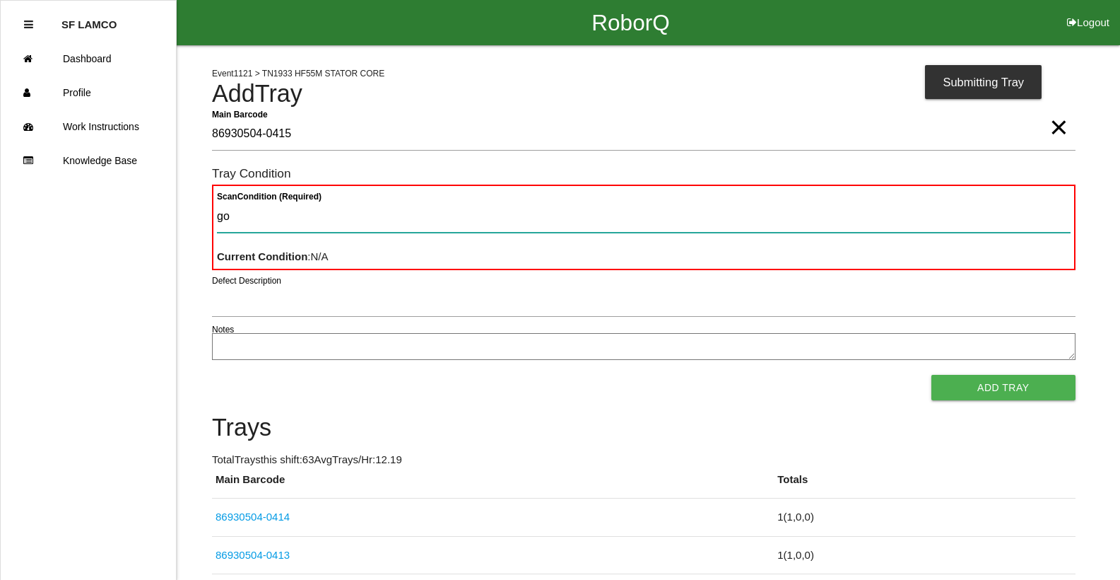
type Condition "goo"
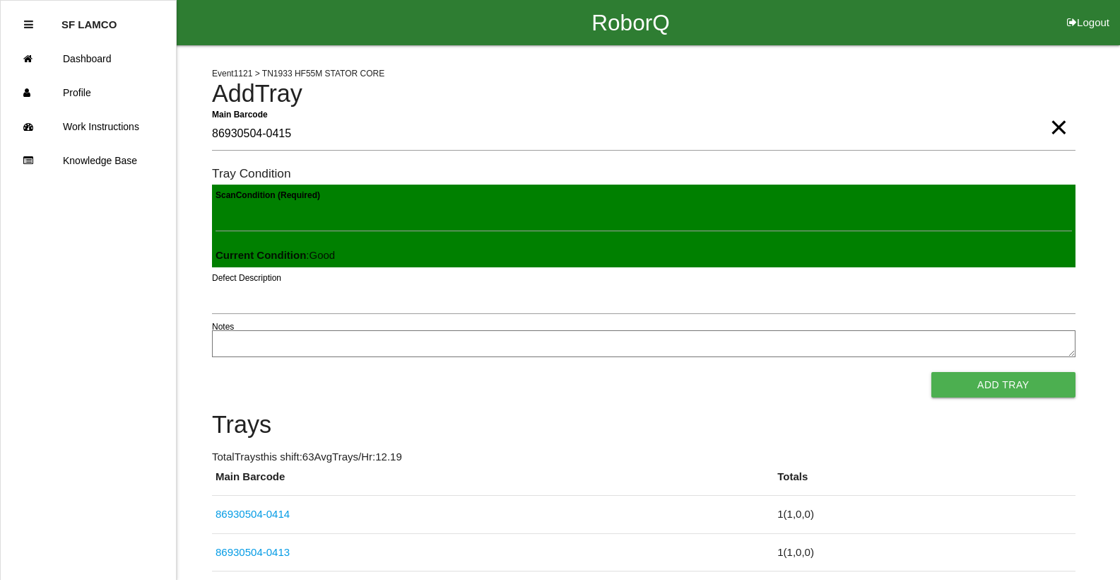
click at [932, 372] on button "Add Tray" at bounding box center [1004, 384] width 144 height 25
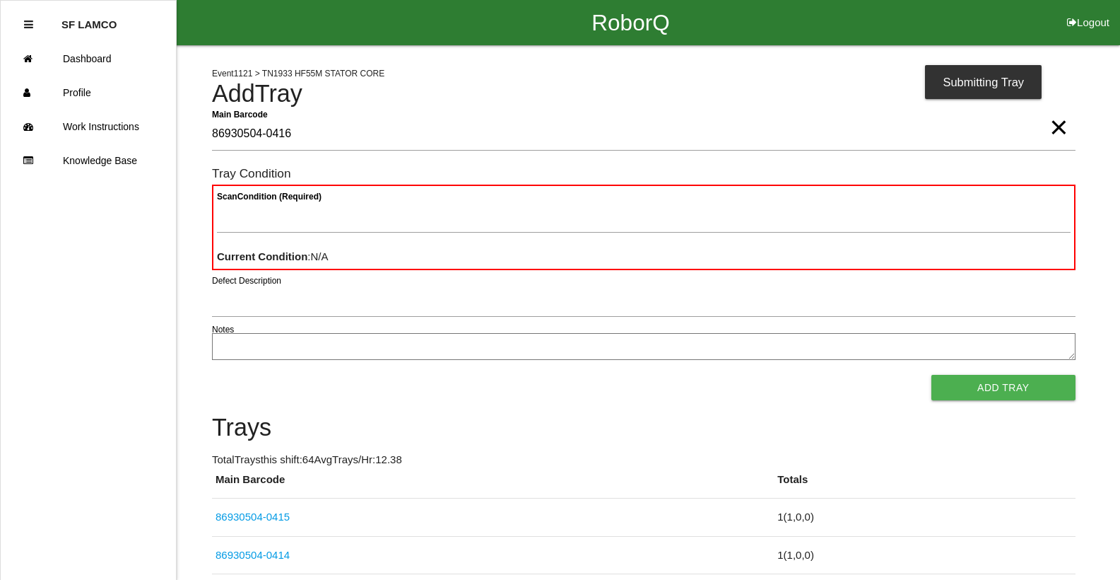
type Barcode "86930504-0416"
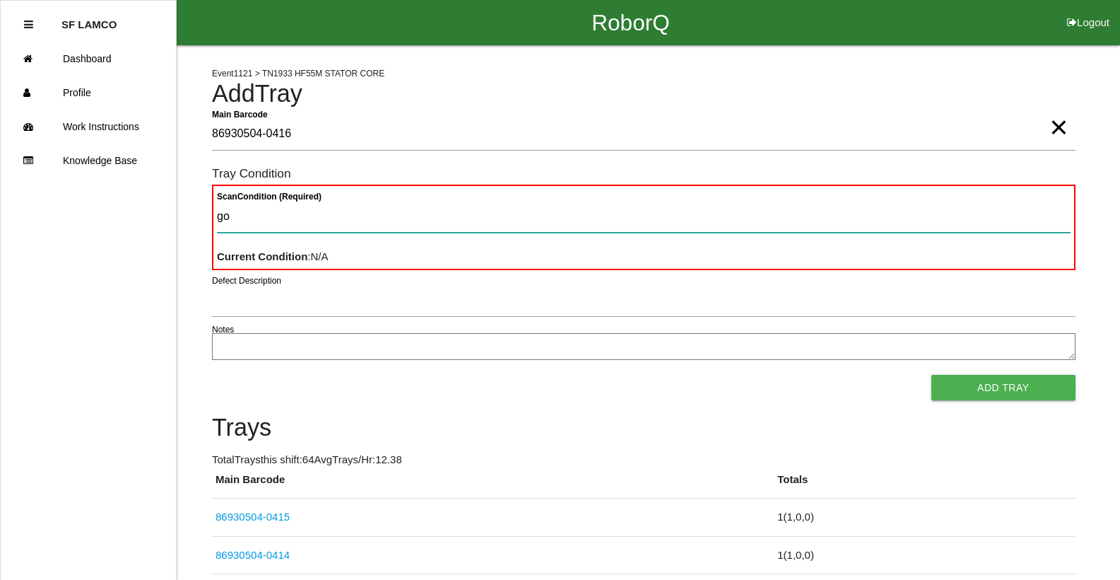
type Condition "goo"
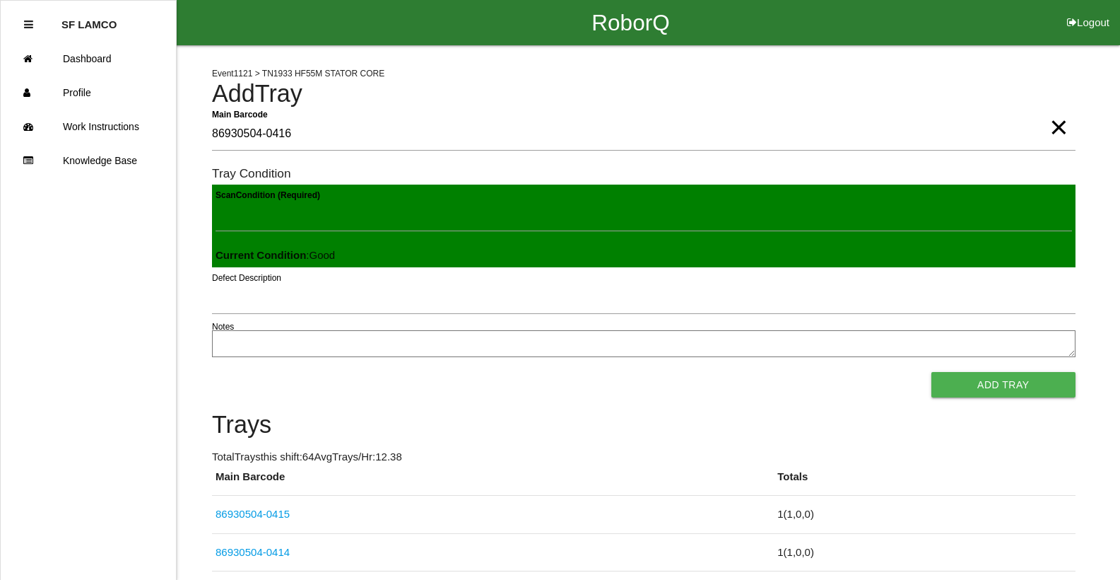
click at [932, 372] on button "Add Tray" at bounding box center [1004, 384] width 144 height 25
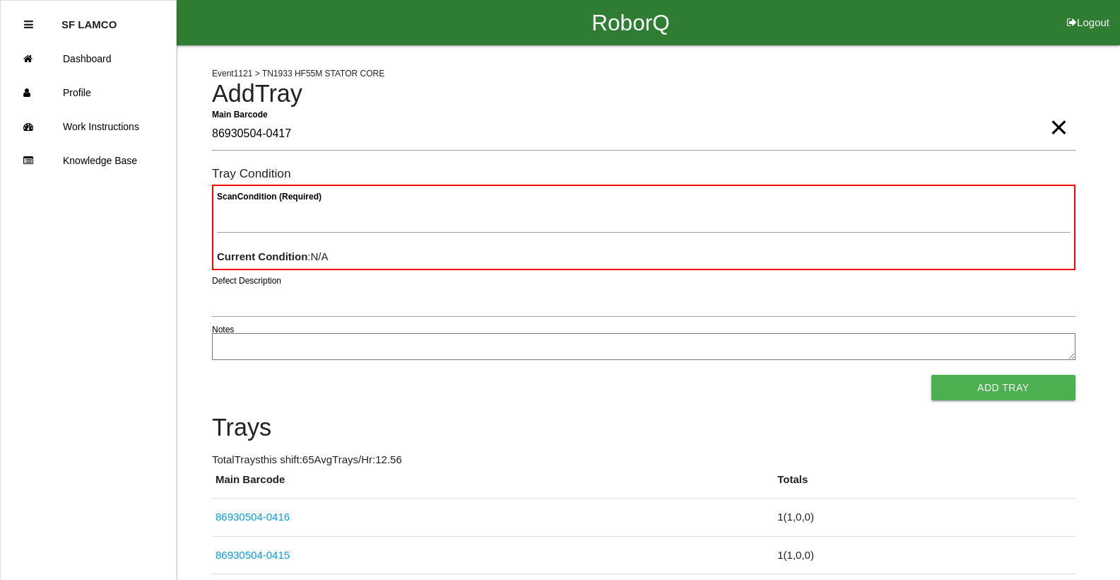
type Barcode "86930504-0417"
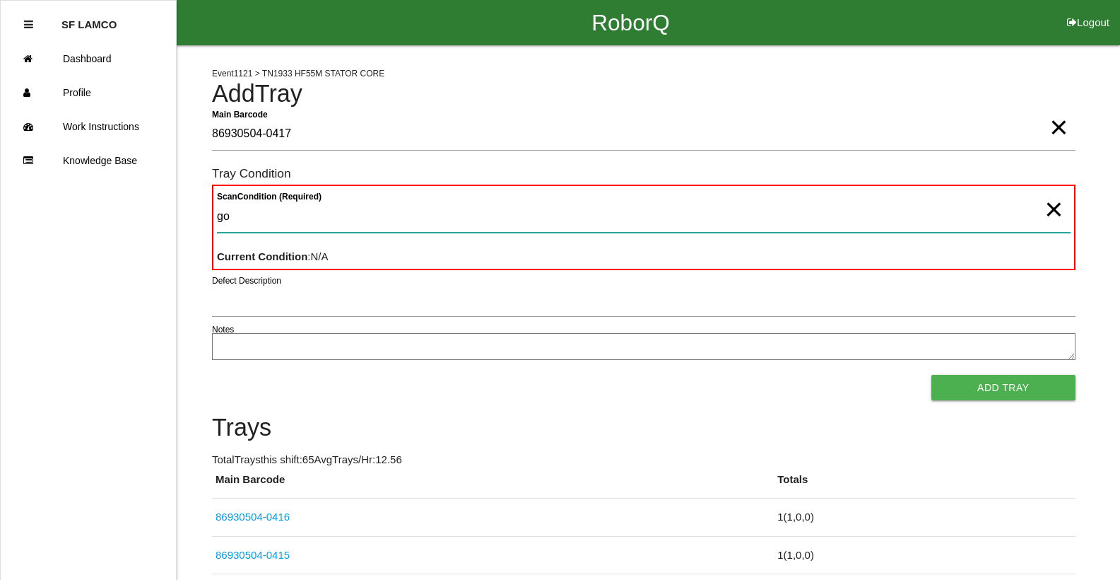
type Condition "goo"
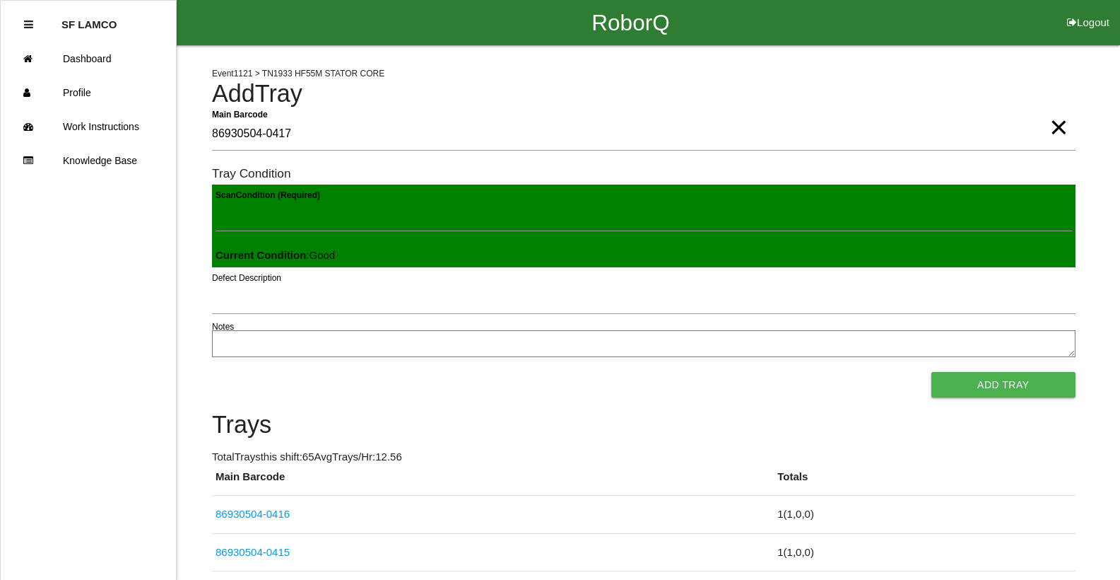
click at [932, 372] on button "Add Tray" at bounding box center [1004, 384] width 144 height 25
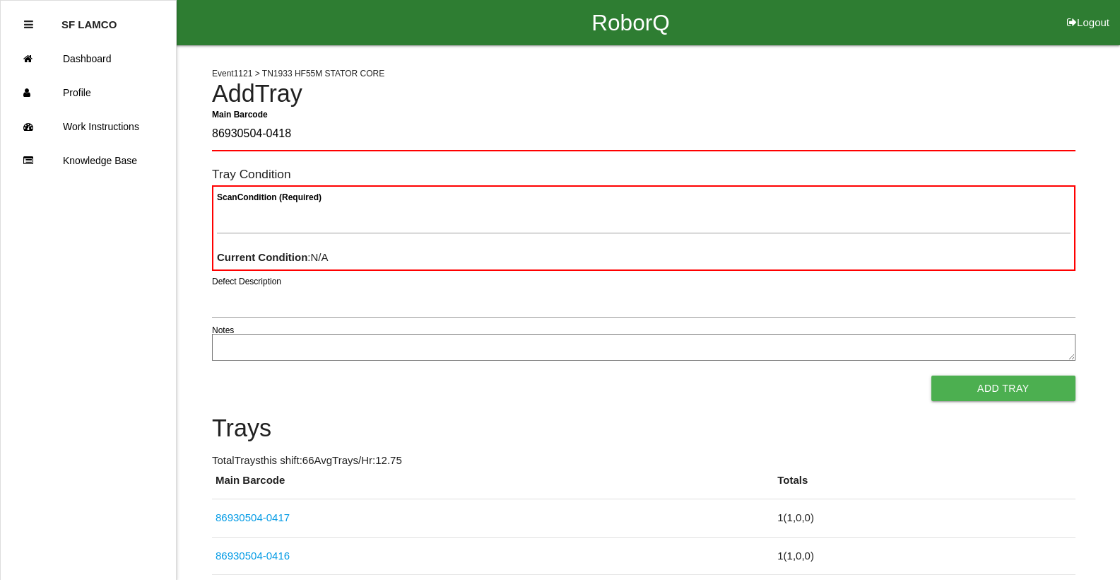
type Barcode "86930504-0418"
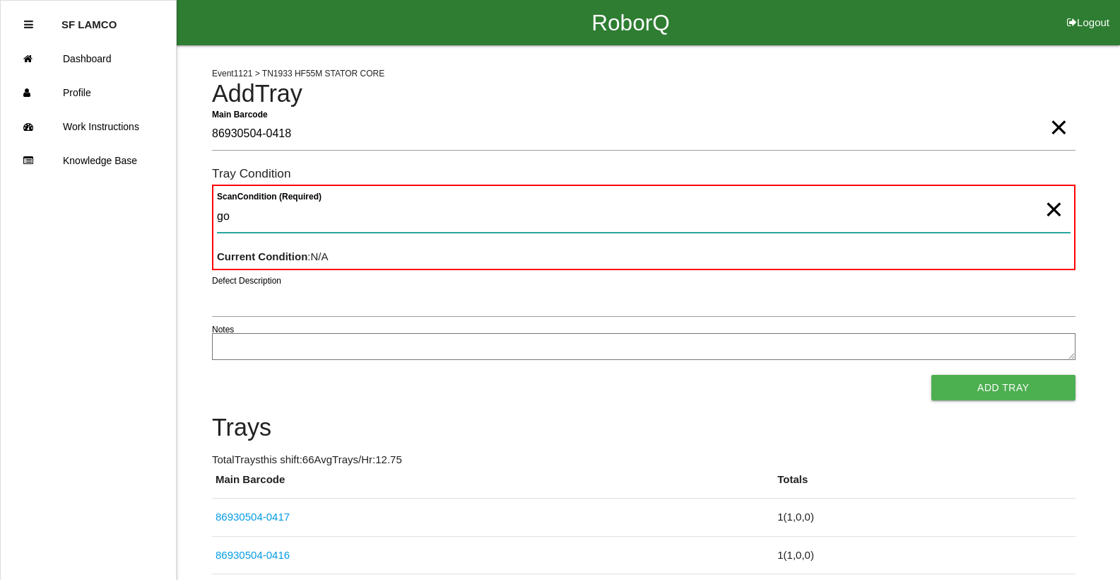
type Condition "goo"
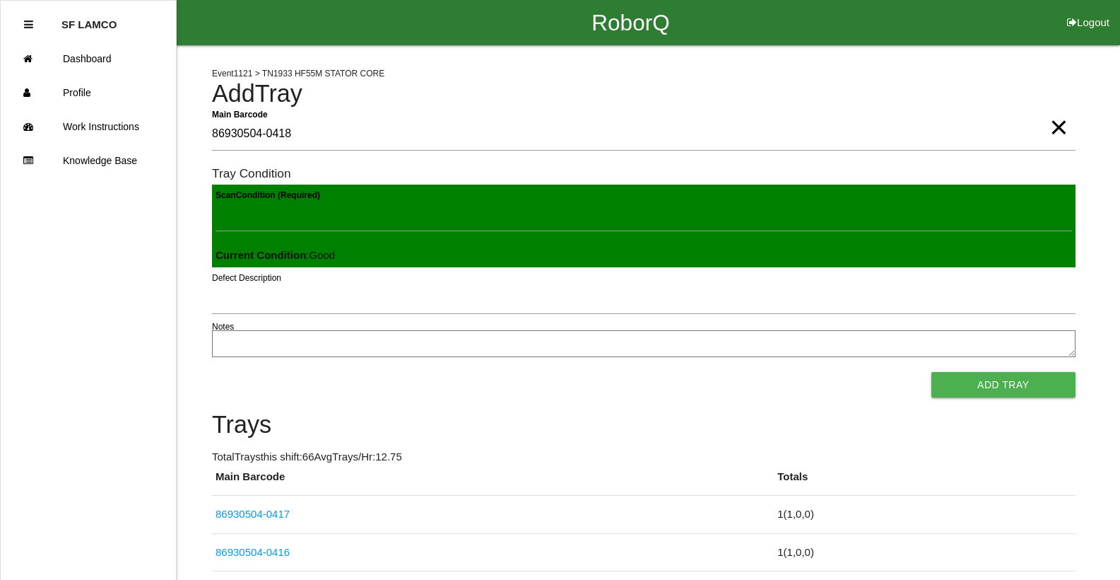
click at [932, 372] on button "Add Tray" at bounding box center [1004, 384] width 144 height 25
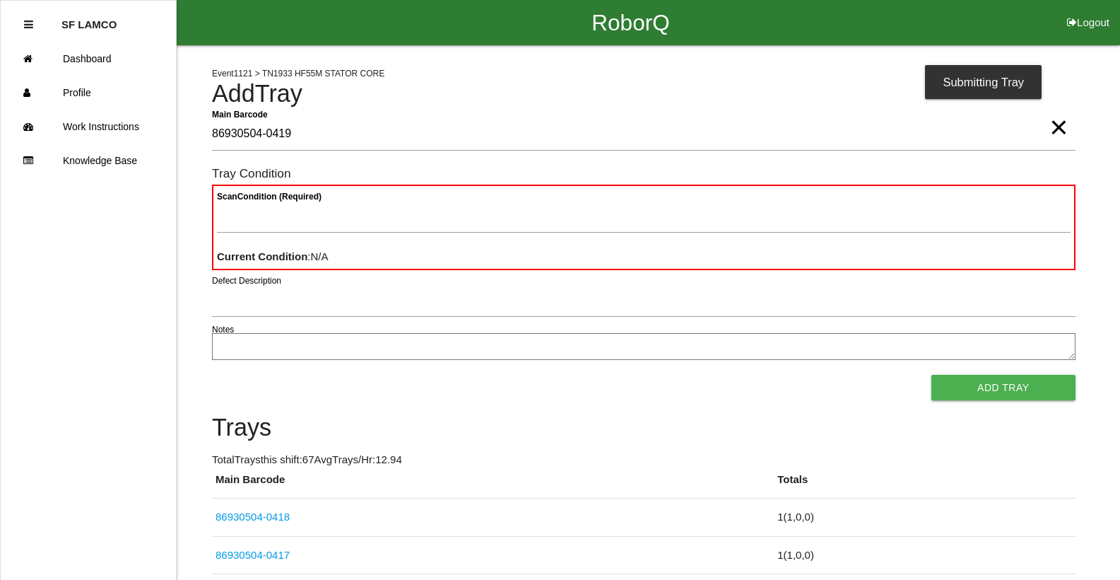
type Barcode "86930504-0419"
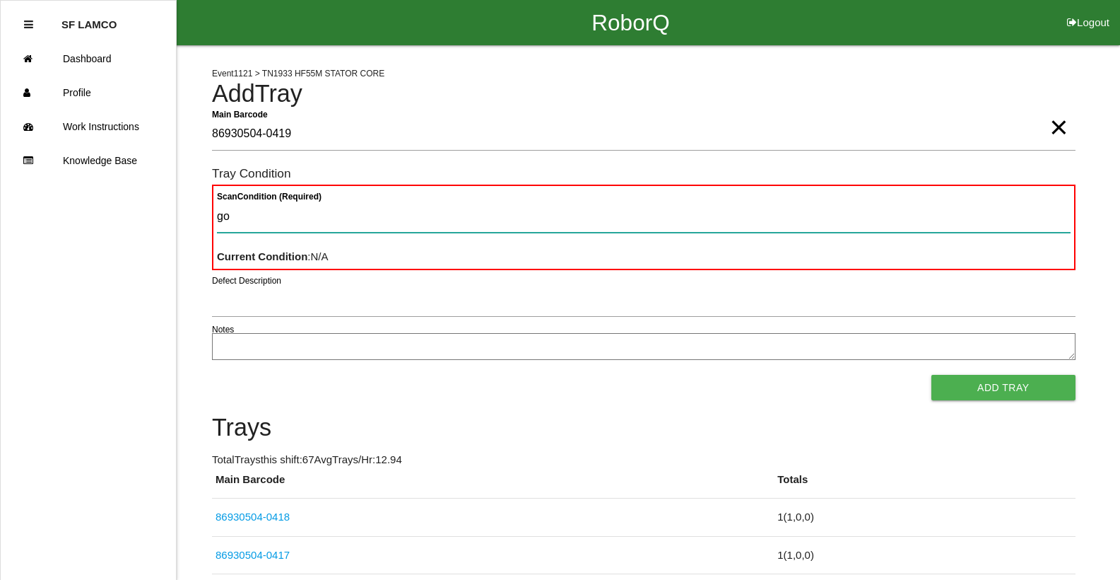
type Condition "goo"
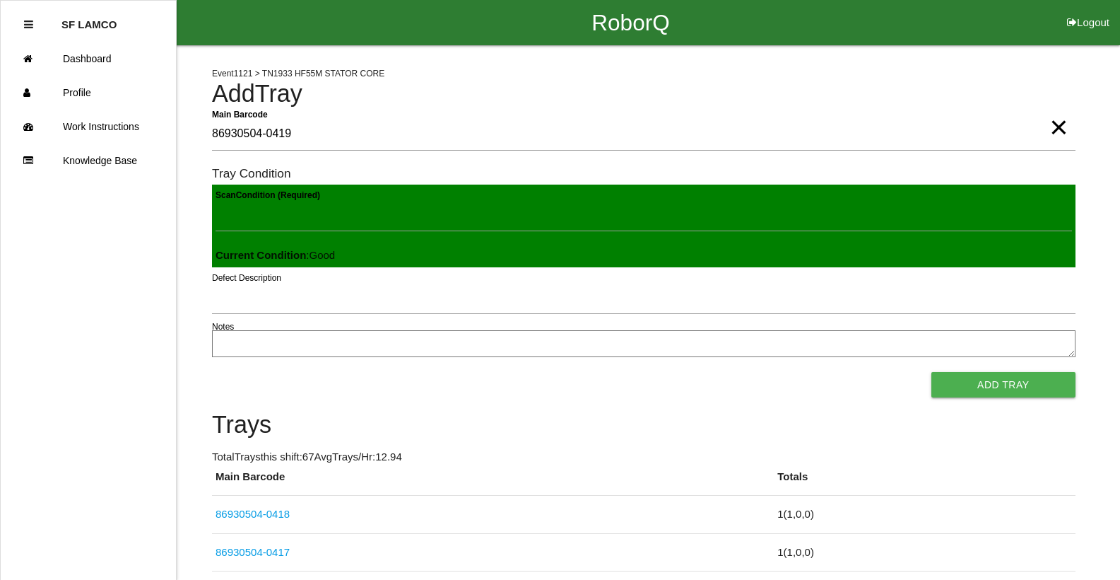
click at [932, 372] on button "Add Tray" at bounding box center [1004, 384] width 144 height 25
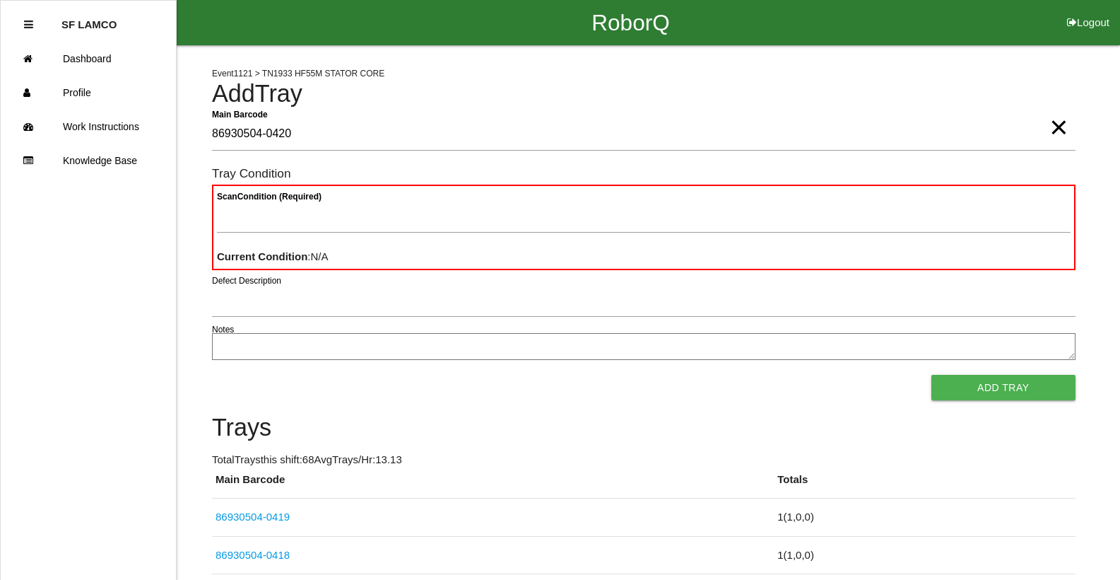
type Barcode "86930504-0420"
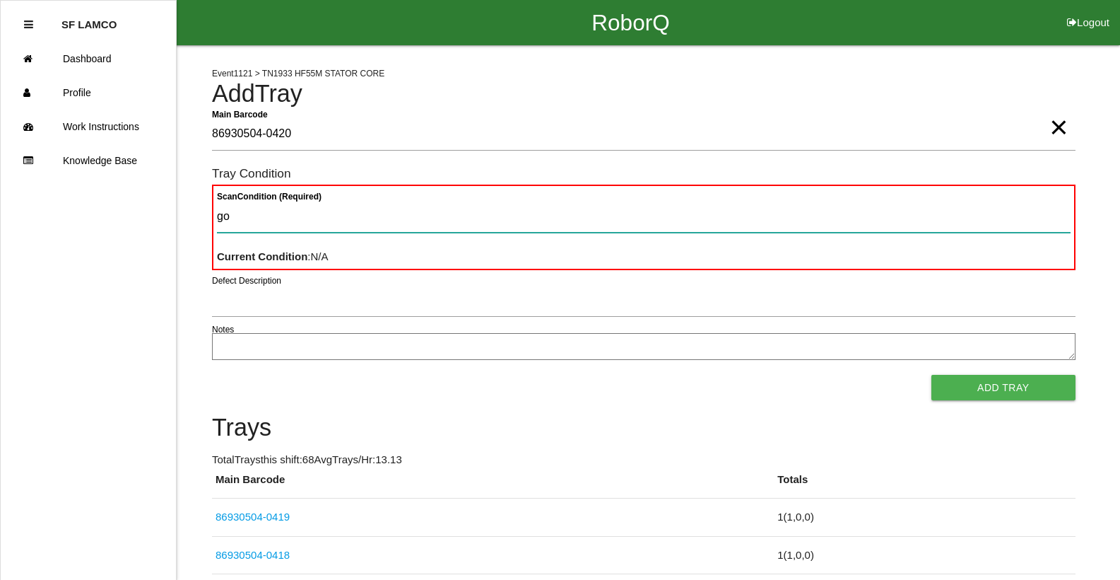
type Condition "goo"
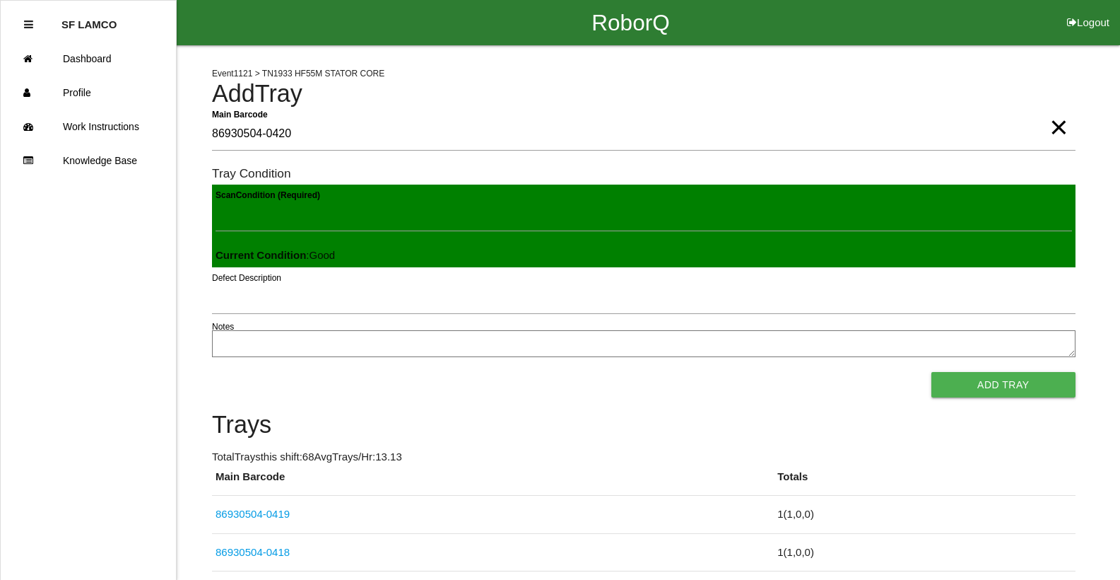
click at [932, 372] on button "Add Tray" at bounding box center [1004, 384] width 144 height 25
